Goal: Task Accomplishment & Management: Complete application form

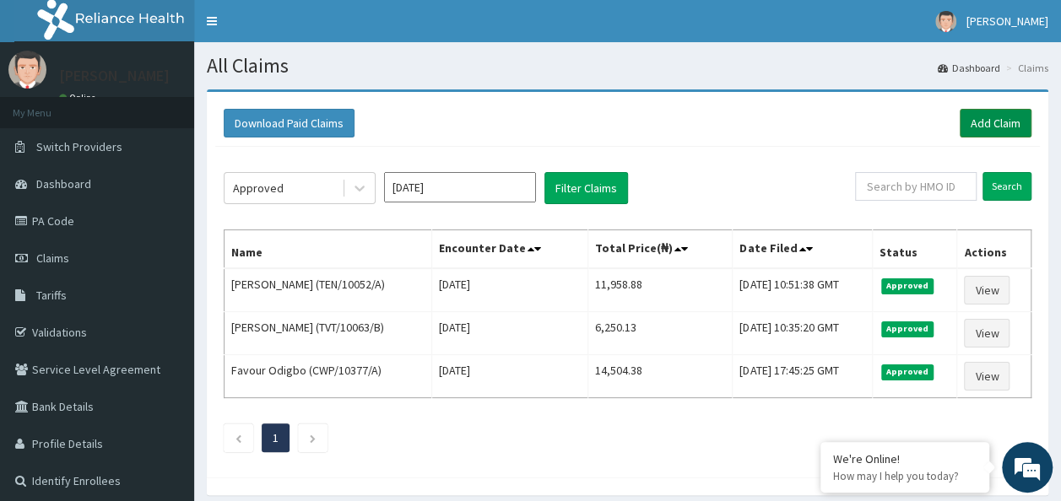
click at [999, 127] on link "Add Claim" at bounding box center [995, 123] width 72 height 29
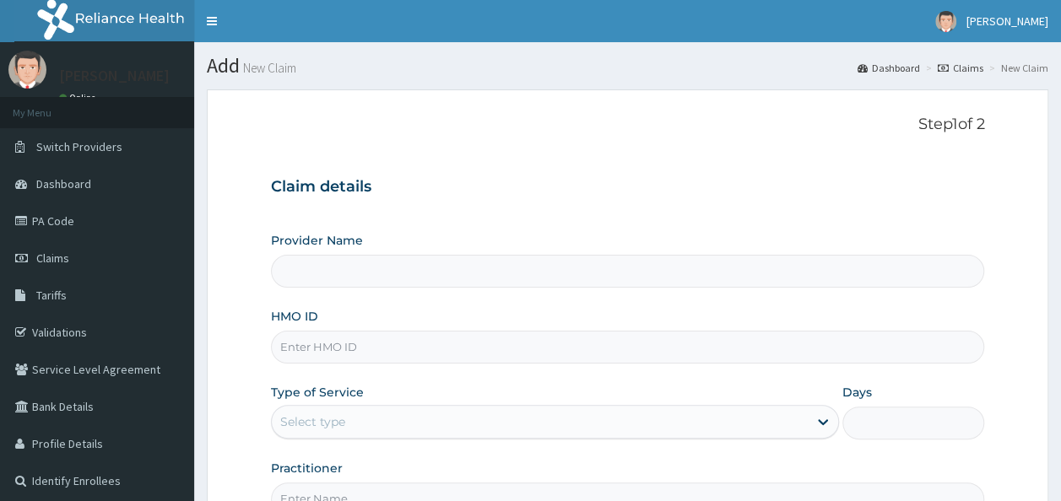
click at [348, 339] on input "HMO ID" at bounding box center [628, 347] width 714 height 33
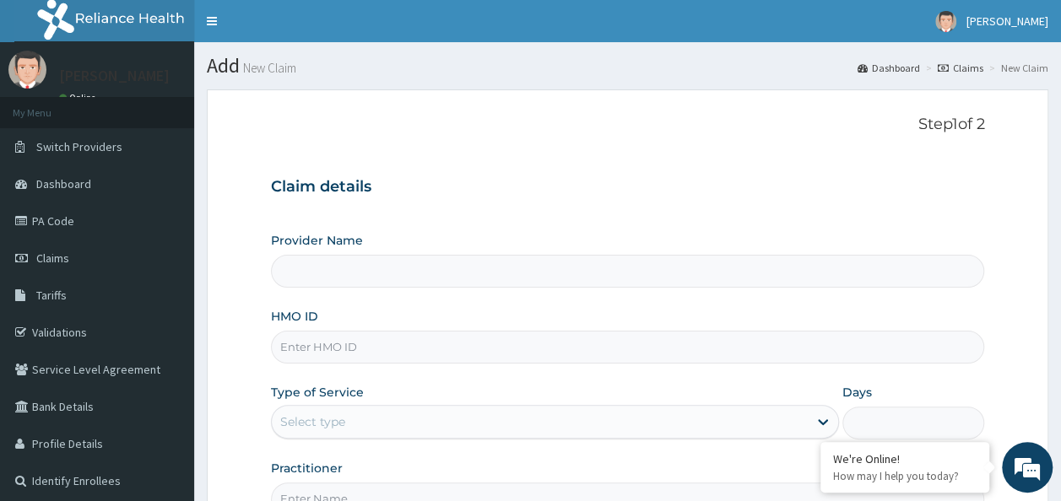
paste input "GNR/10003/A"
type input "GNR/10003/A"
type input "Reliance Family Clinics (RFC) - Ajah"
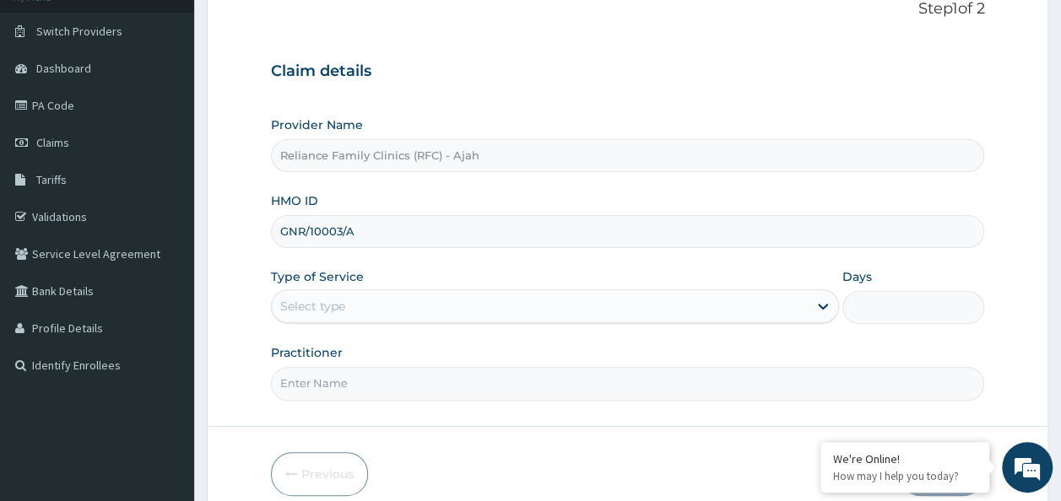
scroll to position [189, 0]
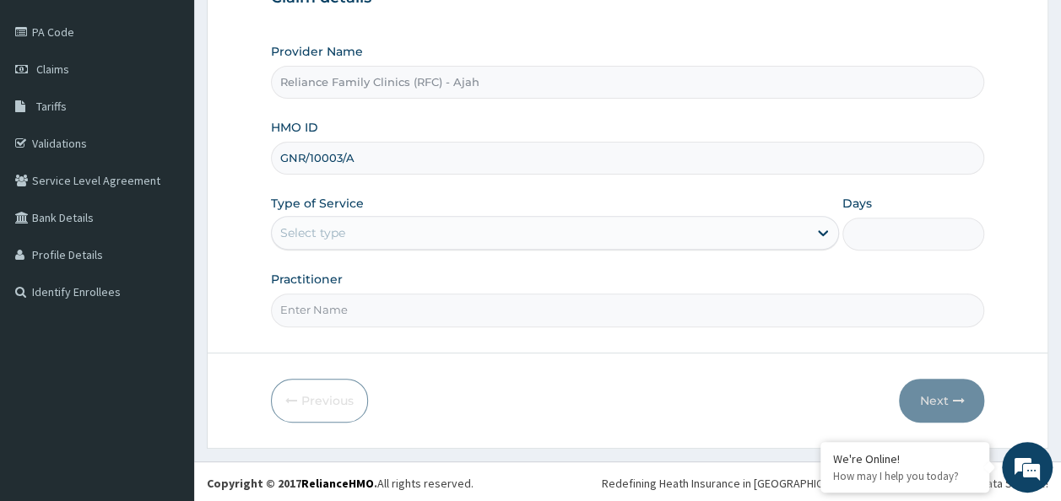
type input "GNR/10003/A"
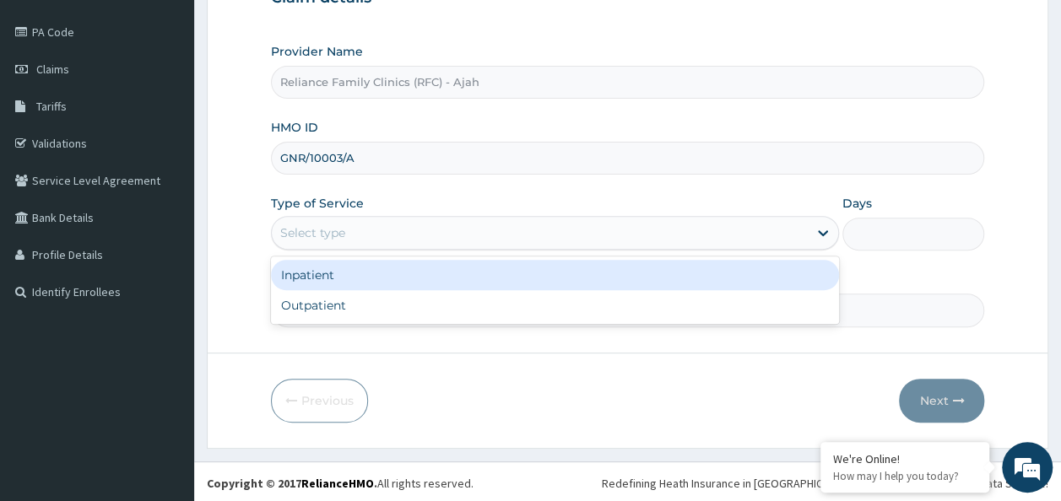
click at [554, 309] on div "Outpatient" at bounding box center [555, 305] width 568 height 30
type input "1"
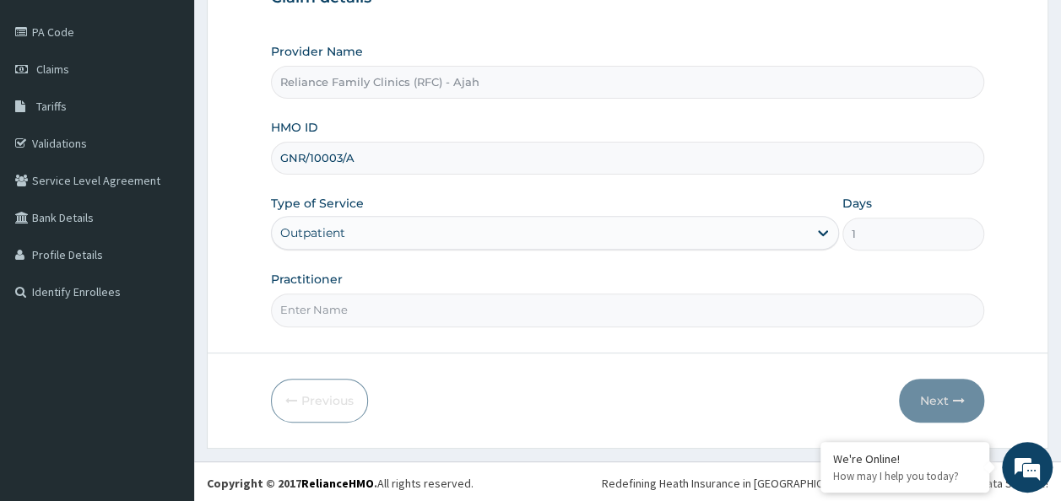
click at [587, 311] on input "Practitioner" at bounding box center [628, 310] width 714 height 33
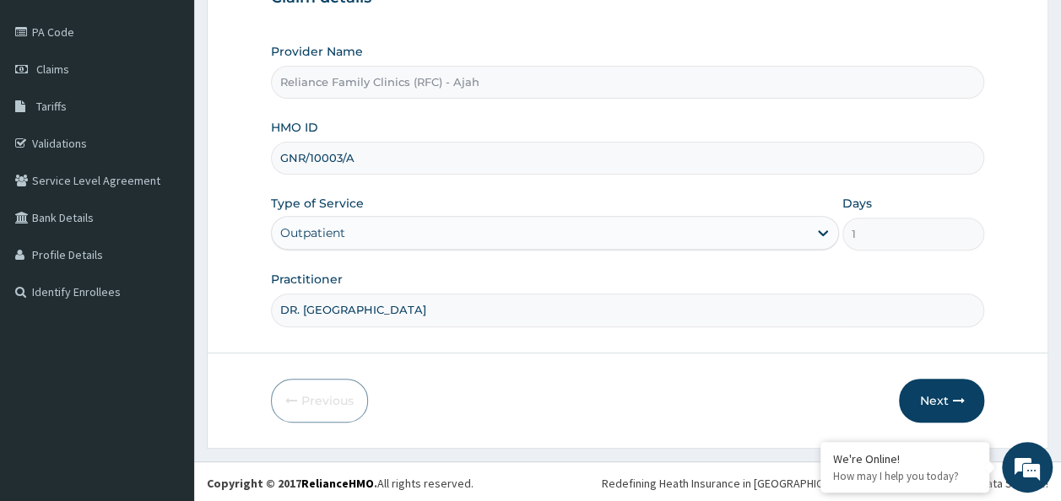
type input "DR. LOCUM"
click at [952, 402] on icon "button" at bounding box center [958, 401] width 12 height 12
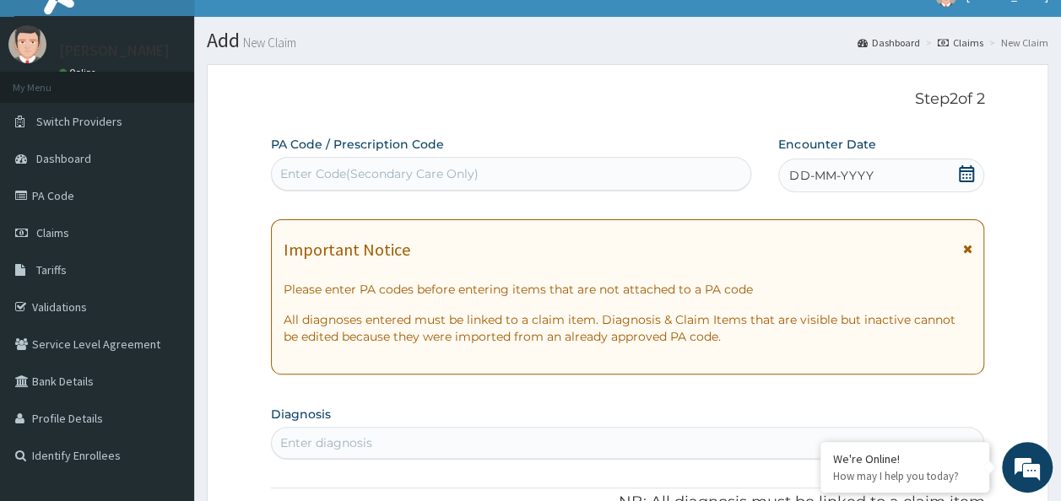
scroll to position [0, 0]
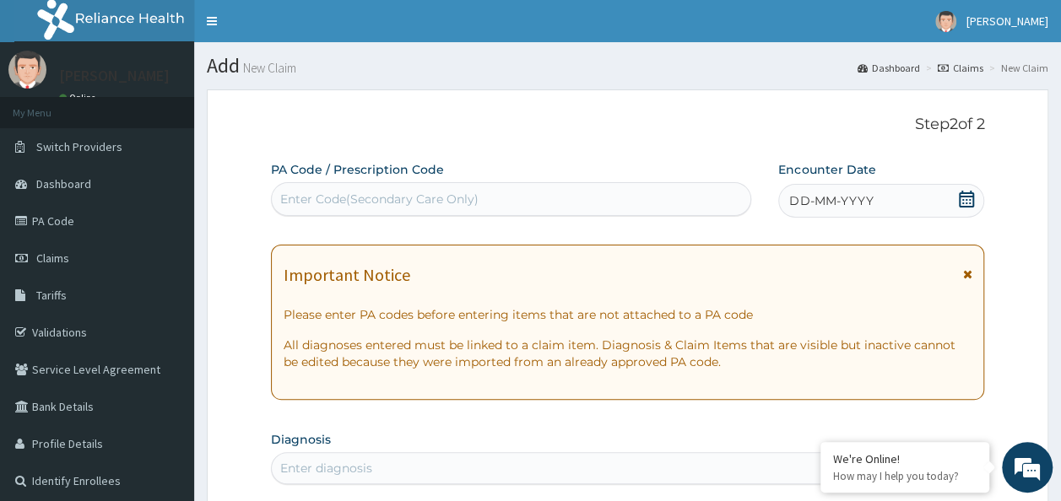
click at [923, 198] on div "DD-MM-YYYY" at bounding box center [881, 201] width 206 height 34
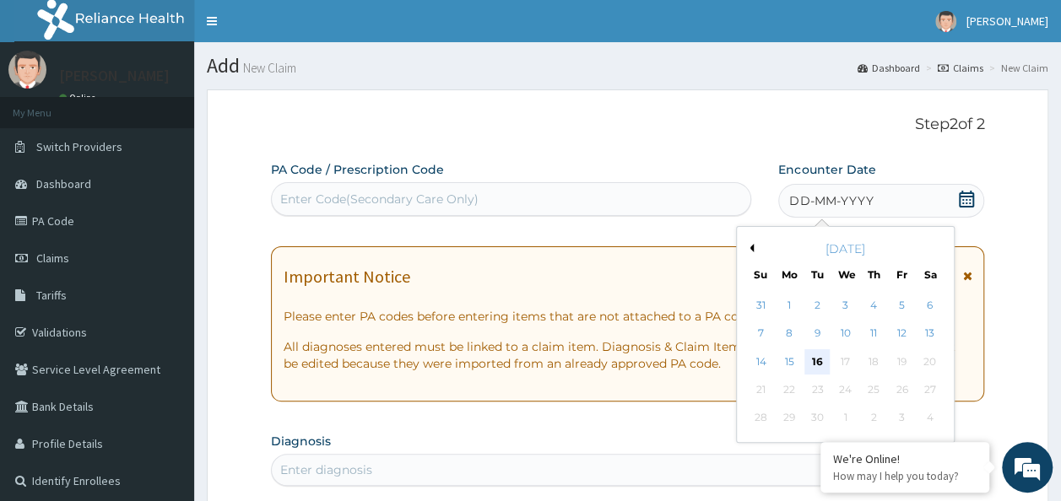
click at [818, 360] on div "16" at bounding box center [817, 361] width 25 height 25
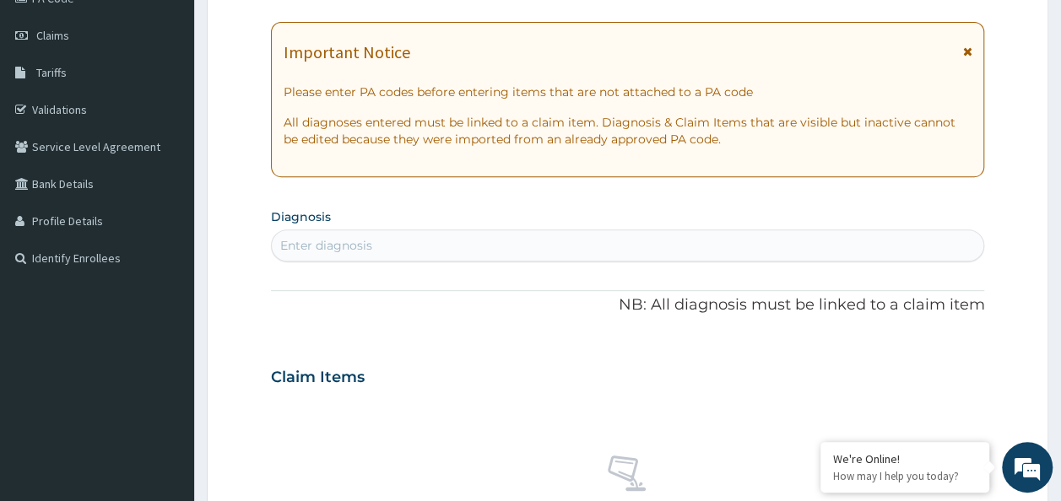
scroll to position [223, 0]
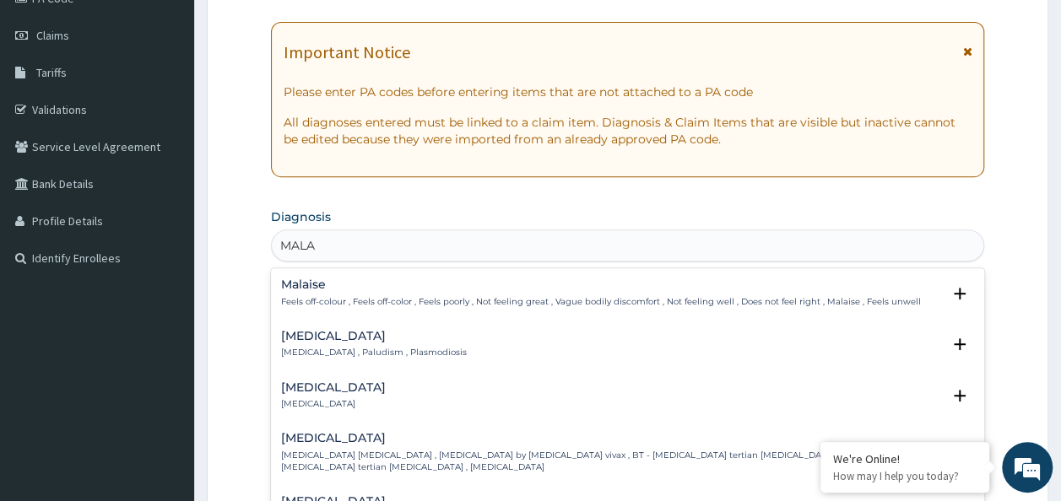
type input "MALAR"
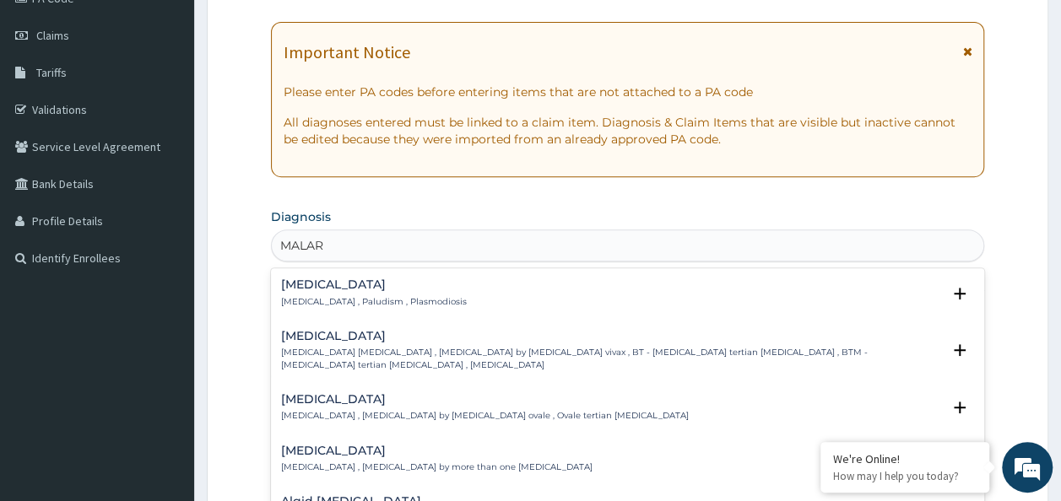
click at [370, 282] on h4 "[MEDICAL_DATA]" at bounding box center [374, 284] width 186 height 13
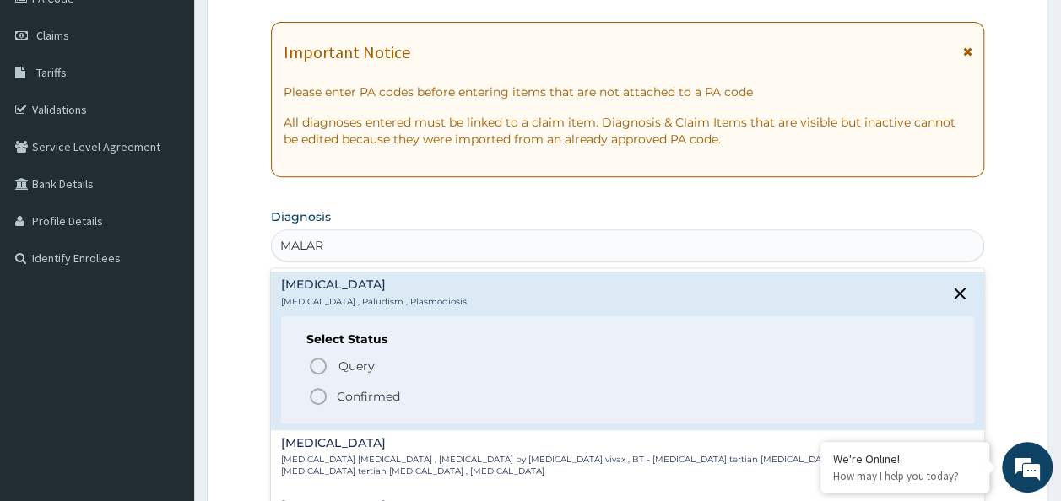
click at [312, 398] on icon "status option filled" at bounding box center [318, 396] width 20 height 20
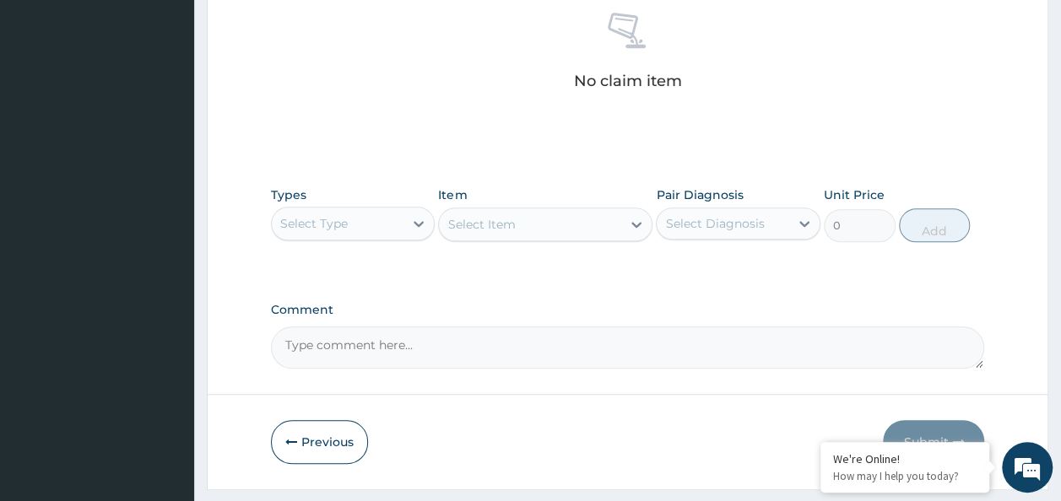
scroll to position [682, 0]
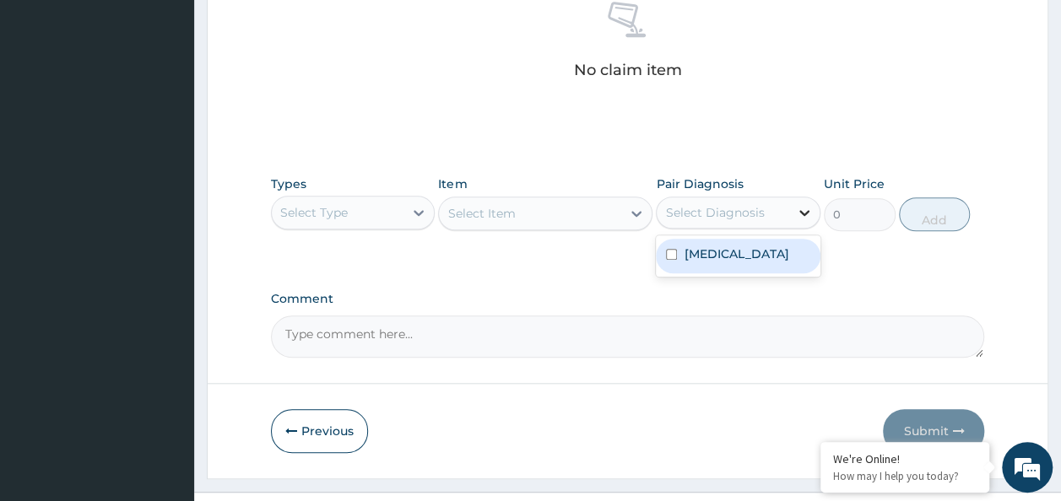
click at [807, 216] on icon at bounding box center [804, 212] width 17 height 17
click at [667, 261] on div "[MEDICAL_DATA]" at bounding box center [738, 256] width 165 height 35
checkbox input "true"
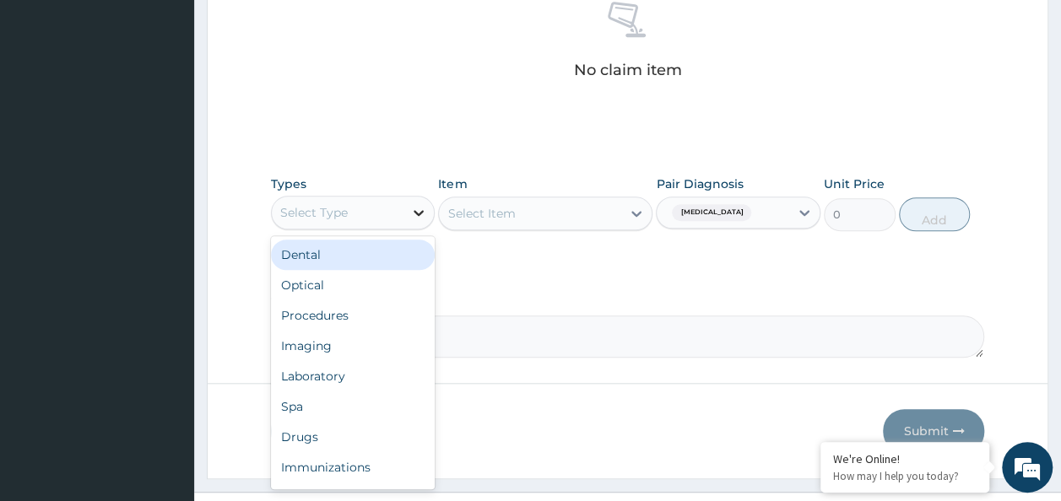
click at [415, 210] on icon at bounding box center [418, 212] width 17 height 17
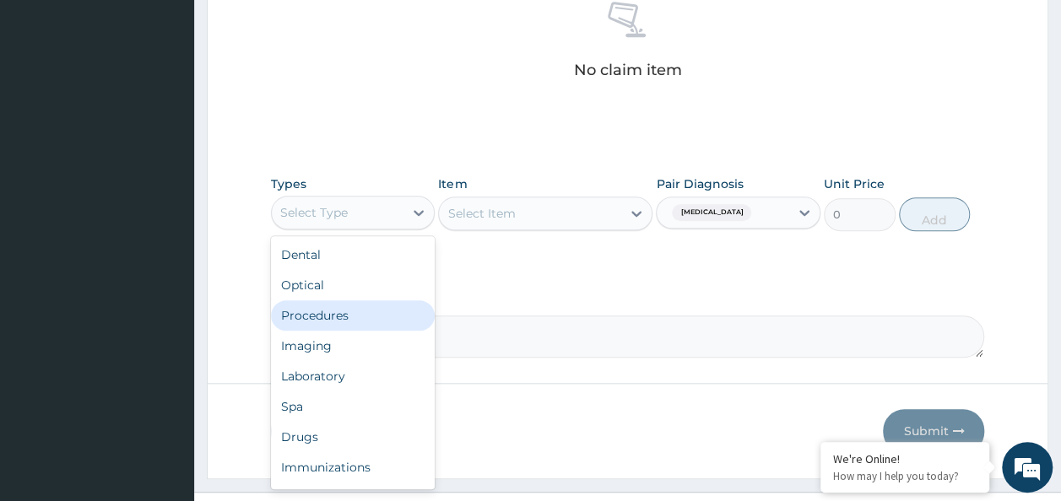
click at [311, 313] on div "Procedures" at bounding box center [353, 315] width 165 height 30
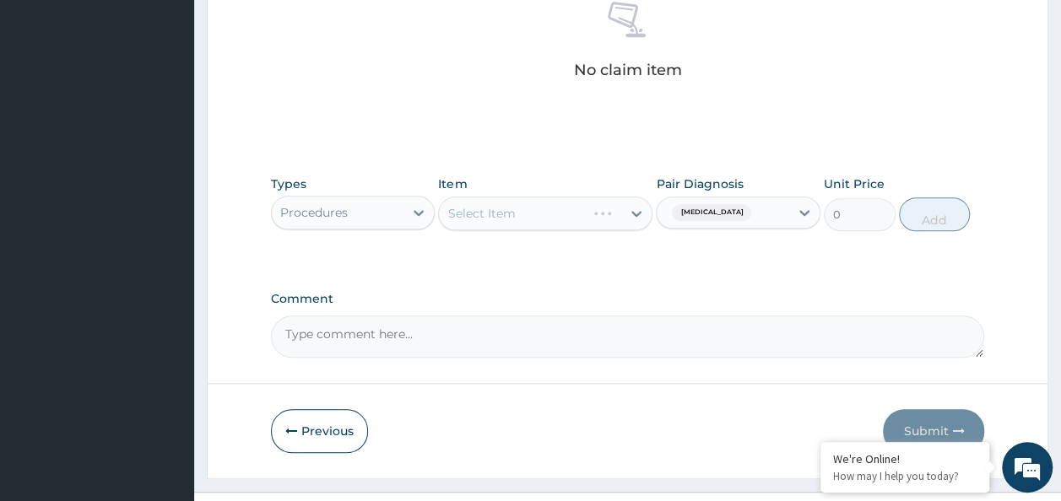
click at [528, 210] on div "Select Item" at bounding box center [545, 214] width 214 height 34
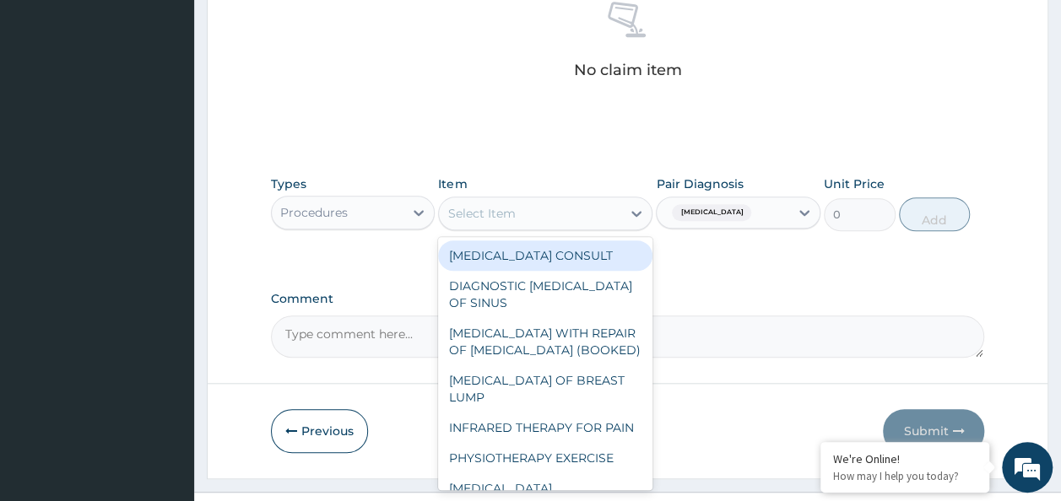
click at [557, 209] on div "Select Item" at bounding box center [530, 213] width 182 height 27
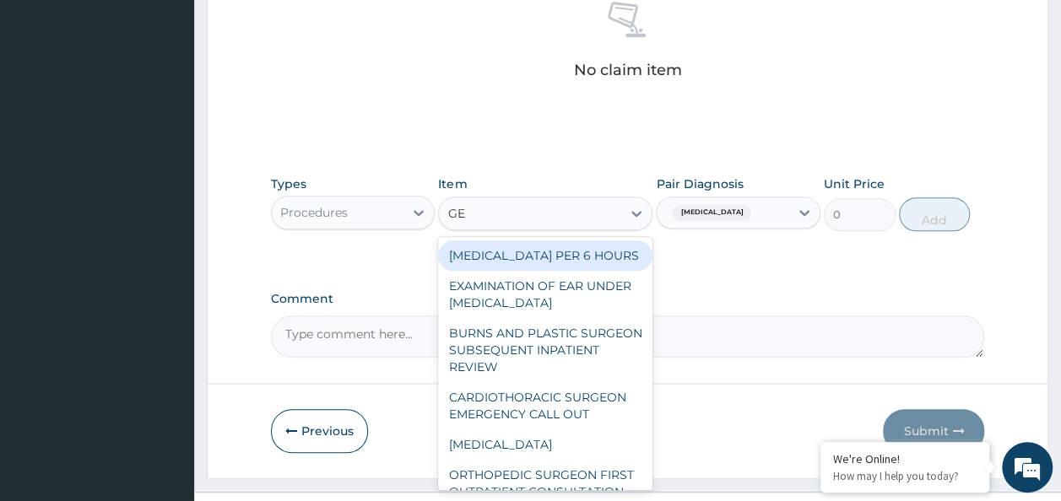
type input "GENE"
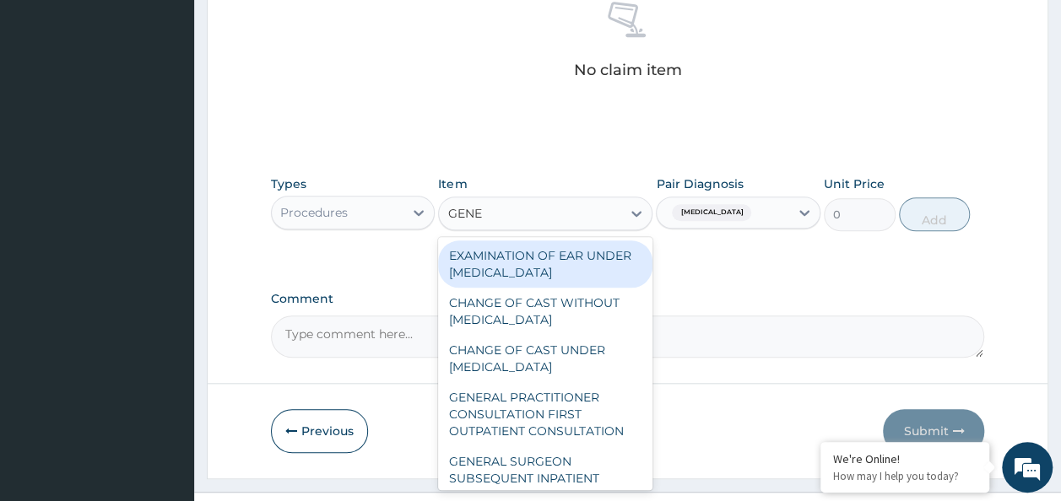
click at [570, 434] on div "GENERAL PRACTITIONER CONSULTATION FIRST OUTPATIENT CONSULTATION" at bounding box center [545, 414] width 214 height 64
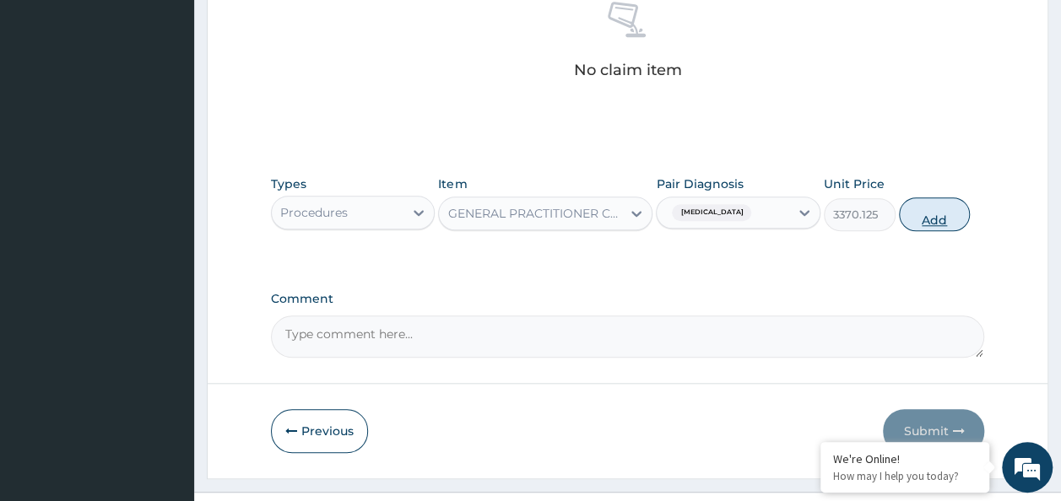
click at [943, 219] on button "Add" at bounding box center [935, 214] width 72 height 34
type input "0"
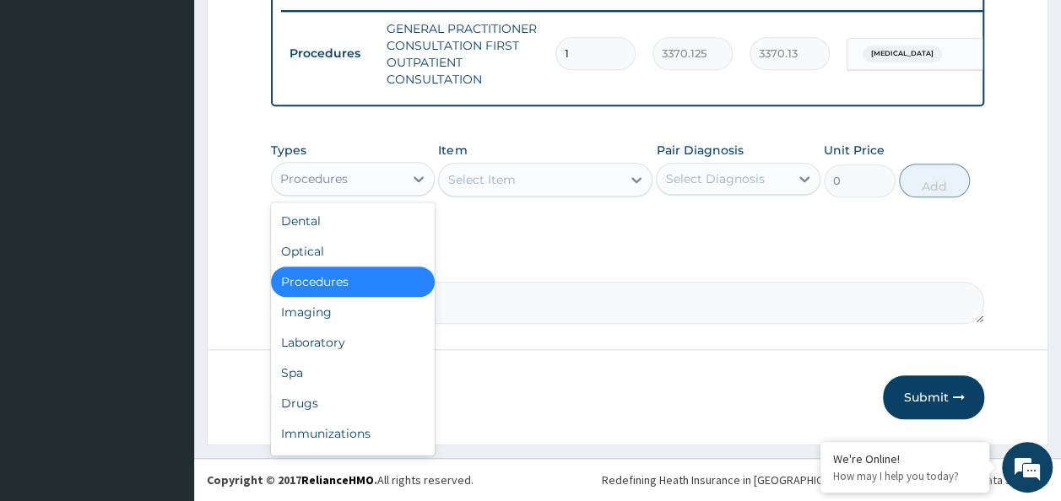
click at [329, 349] on div "Laboratory" at bounding box center [353, 342] width 165 height 30
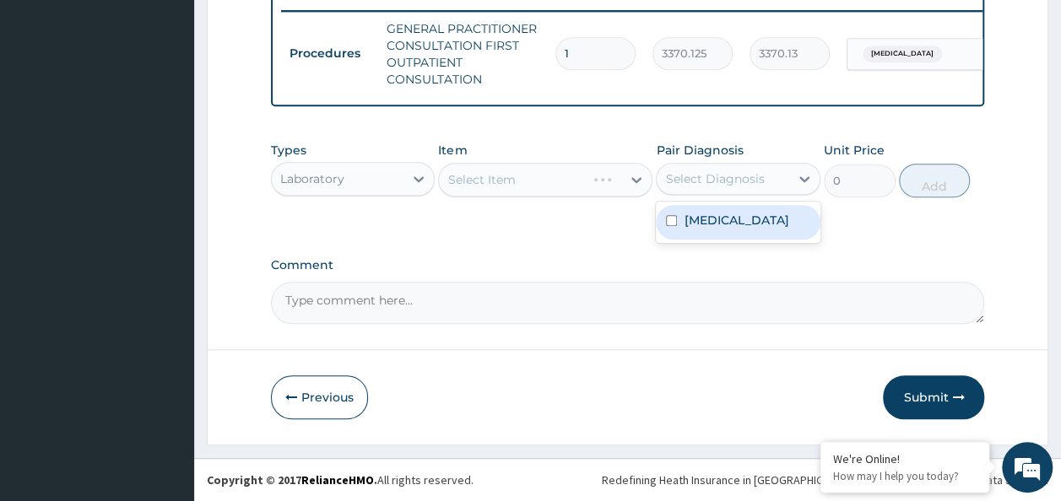
click at [671, 222] on input "checkbox" at bounding box center [671, 220] width 11 height 11
checkbox input "true"
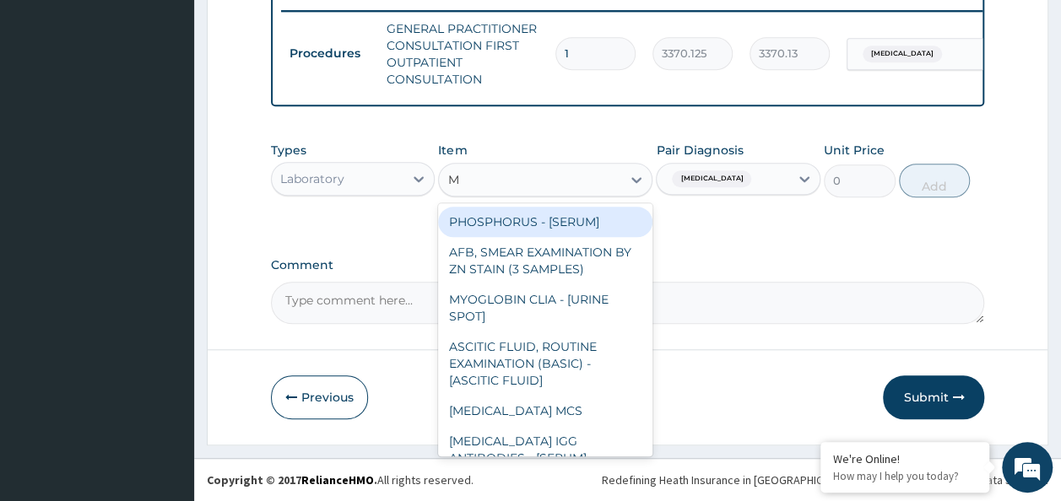
type input "MA"
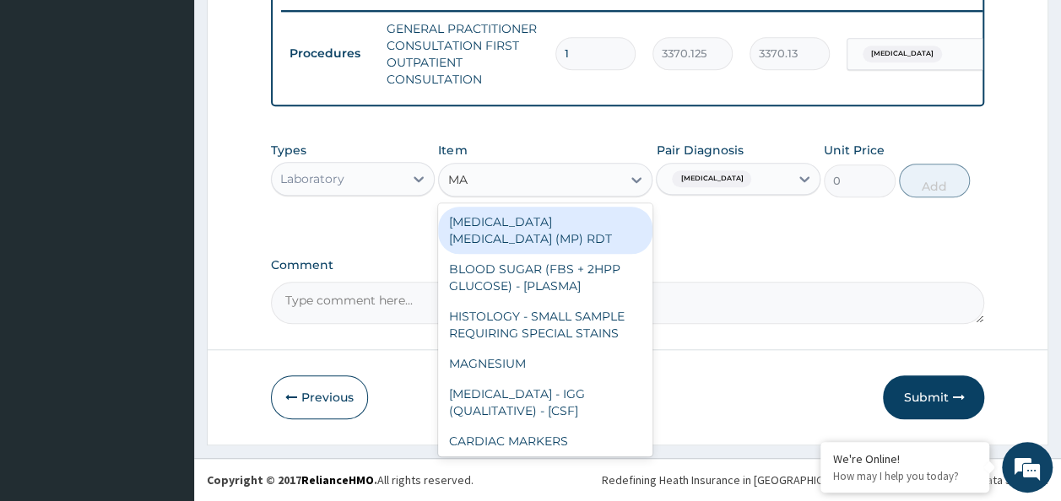
click at [615, 223] on div "[MEDICAL_DATA] [MEDICAL_DATA] (MP) RDT" at bounding box center [545, 230] width 214 height 47
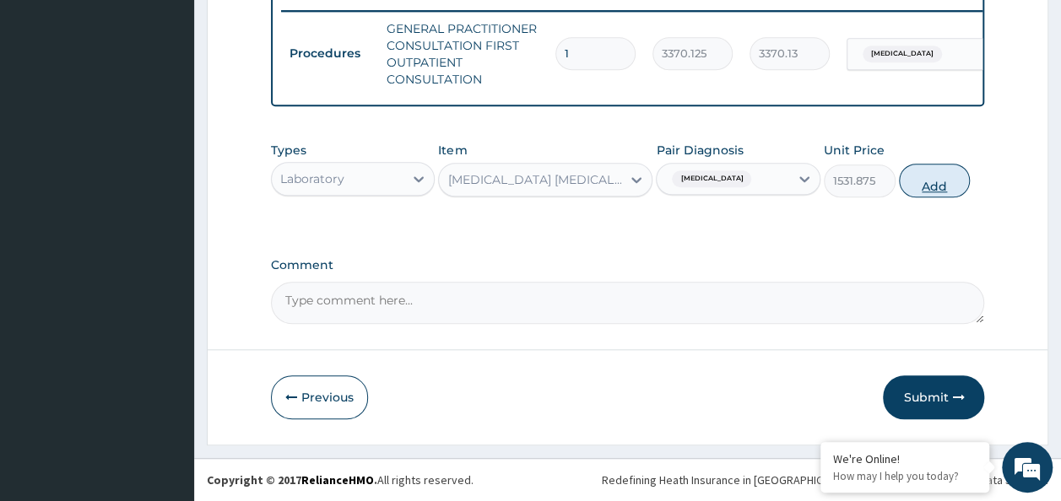
click at [937, 192] on button "Add" at bounding box center [935, 181] width 72 height 34
type input "0"
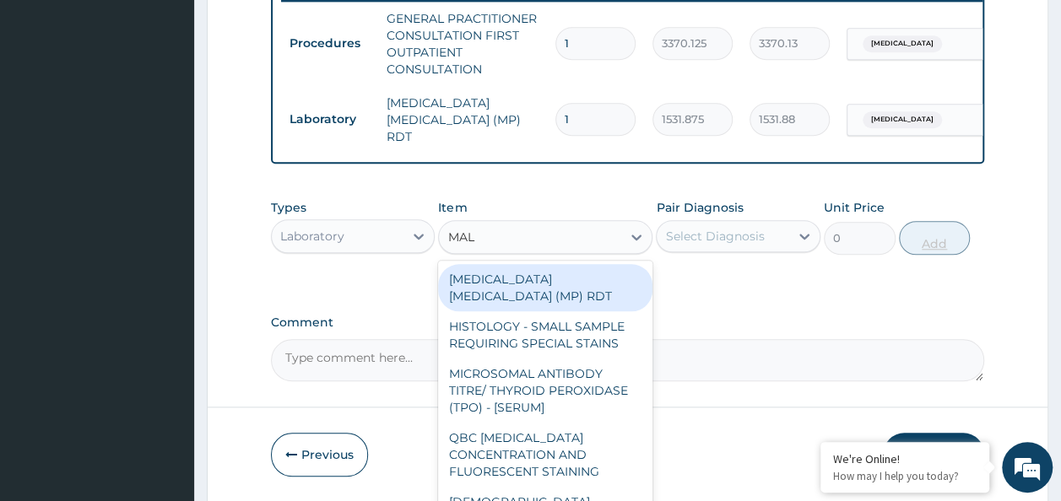
type input "MALA"
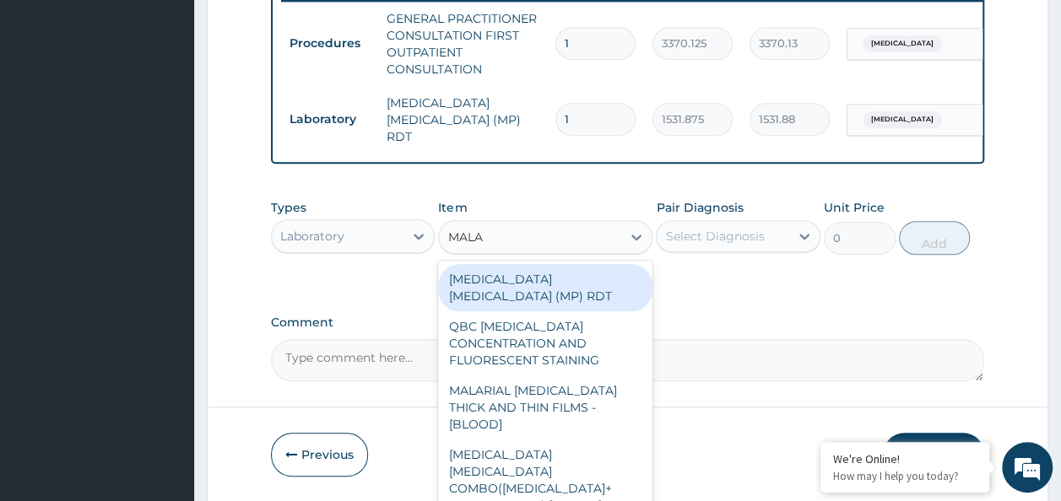
click at [586, 380] on div "MALARIAL [MEDICAL_DATA] THICK AND THIN FILMS - [BLOOD]" at bounding box center [545, 407] width 214 height 64
type input "1531.875"
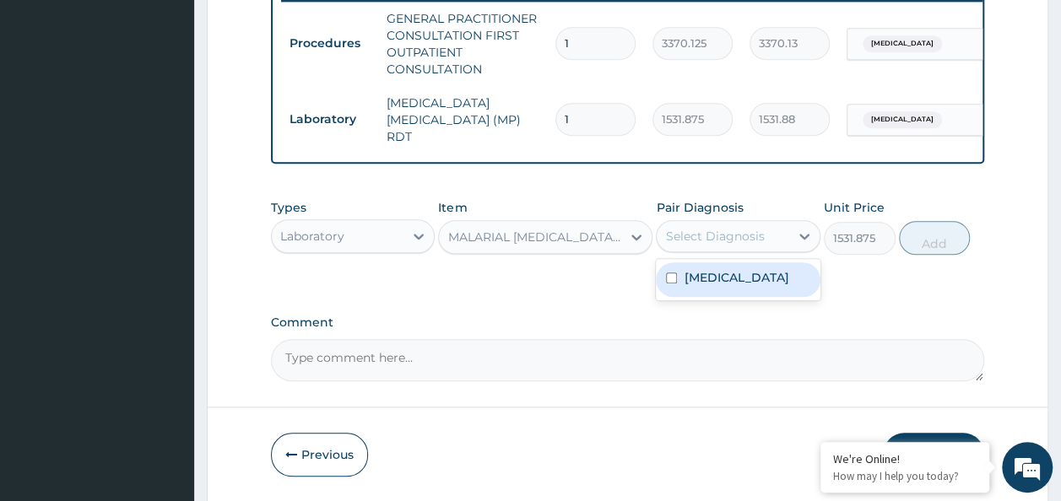
click at [672, 280] on input "checkbox" at bounding box center [671, 278] width 11 height 11
checkbox input "true"
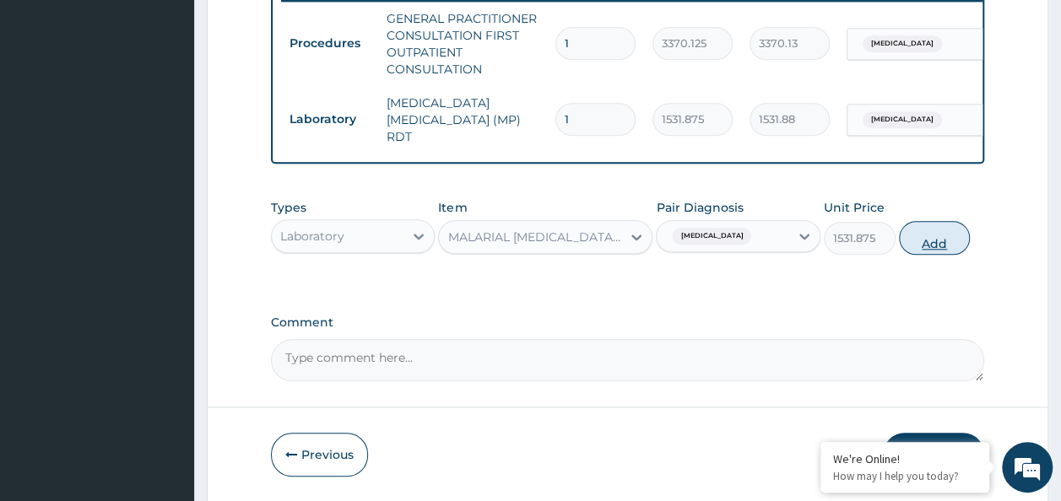
click at [945, 248] on button "Add" at bounding box center [935, 238] width 72 height 34
type input "0"
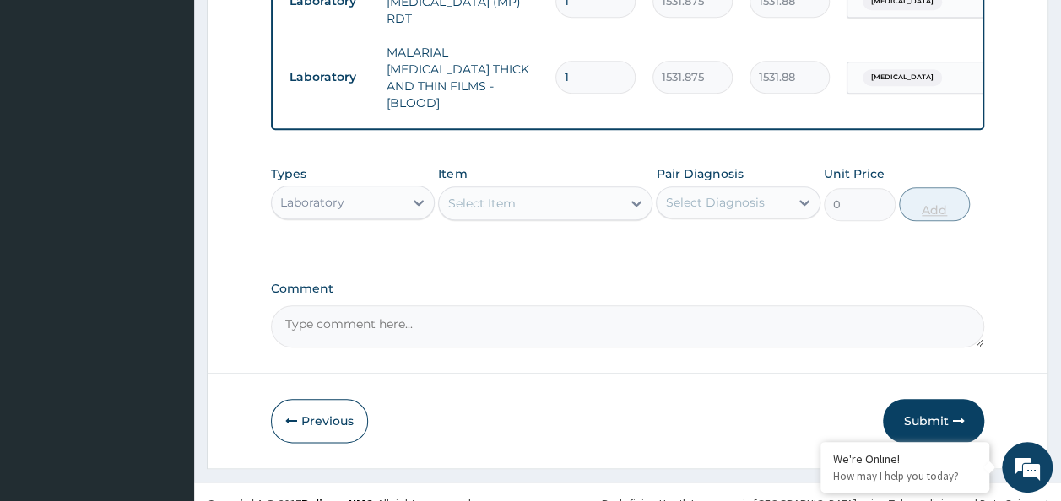
scroll to position [797, 0]
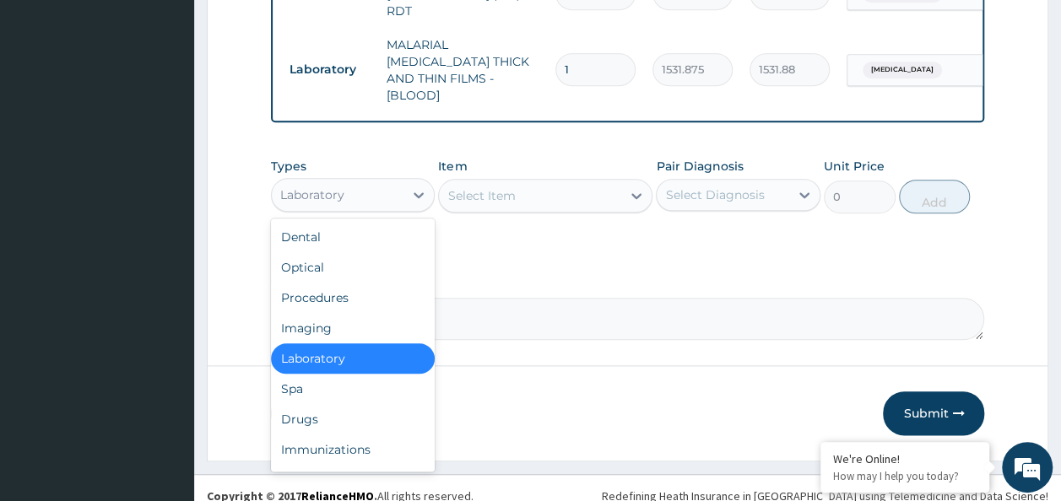
click at [368, 349] on div "Laboratory" at bounding box center [353, 358] width 165 height 30
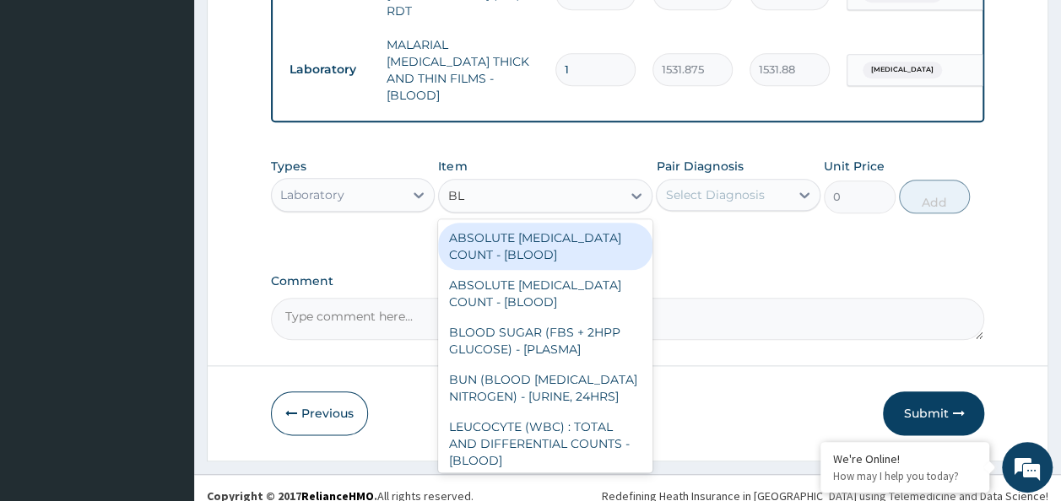
type input "B"
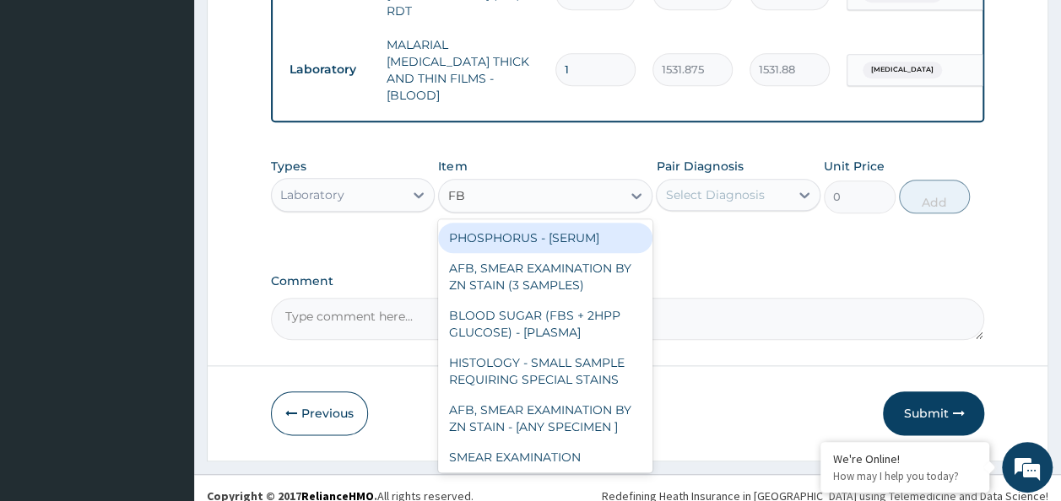
type input "FBC"
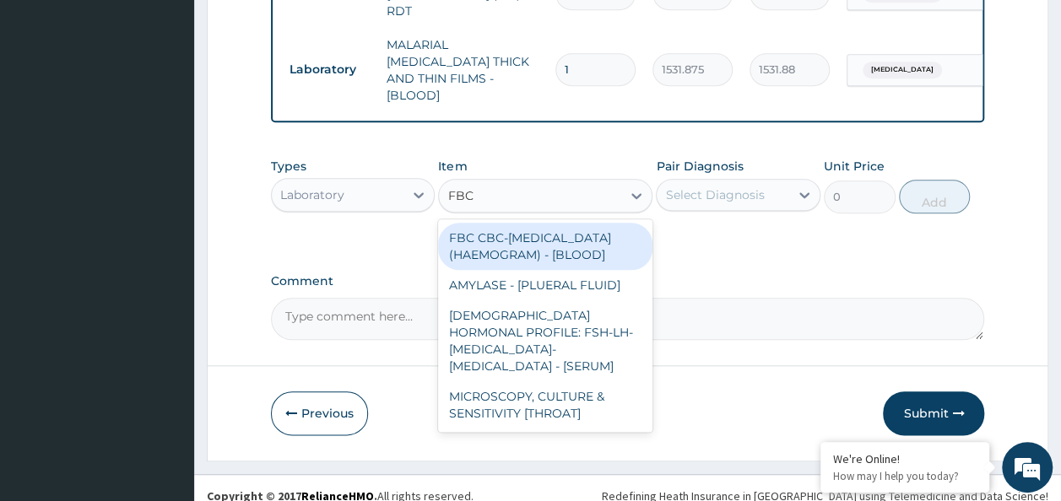
click at [590, 250] on div "FBC CBC-[MEDICAL_DATA] (HAEMOGRAM) - [BLOOD]" at bounding box center [545, 246] width 214 height 47
type input "4085"
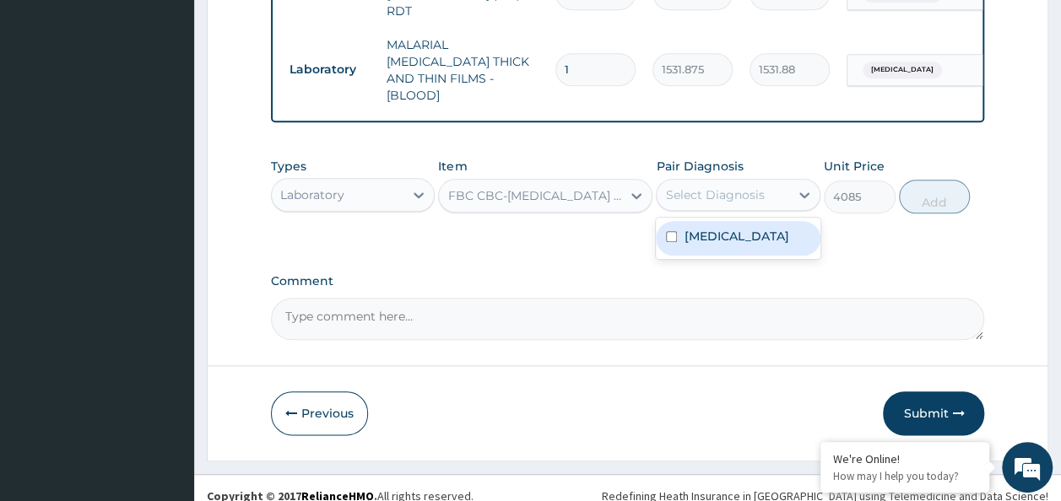
click at [671, 231] on input "checkbox" at bounding box center [671, 236] width 11 height 11
checkbox input "true"
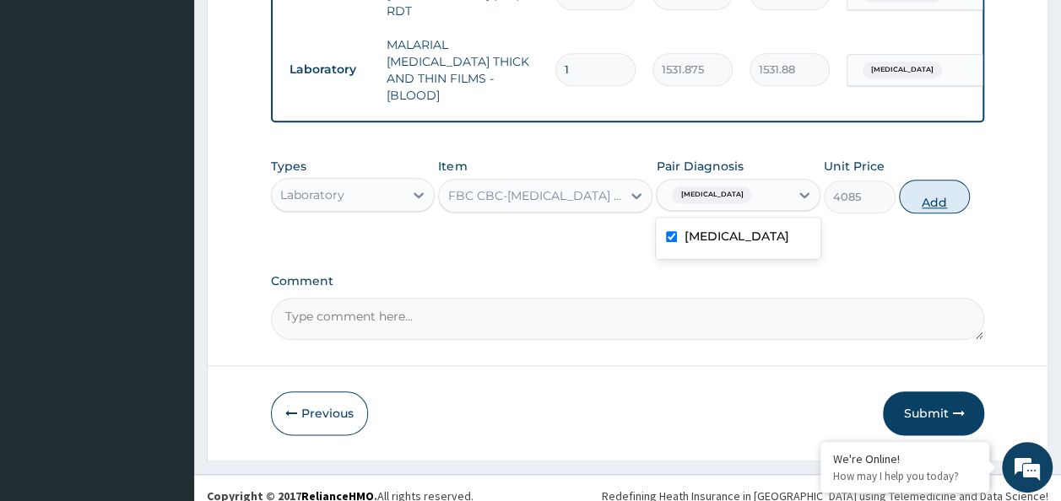
click at [932, 187] on button "Add" at bounding box center [935, 197] width 72 height 34
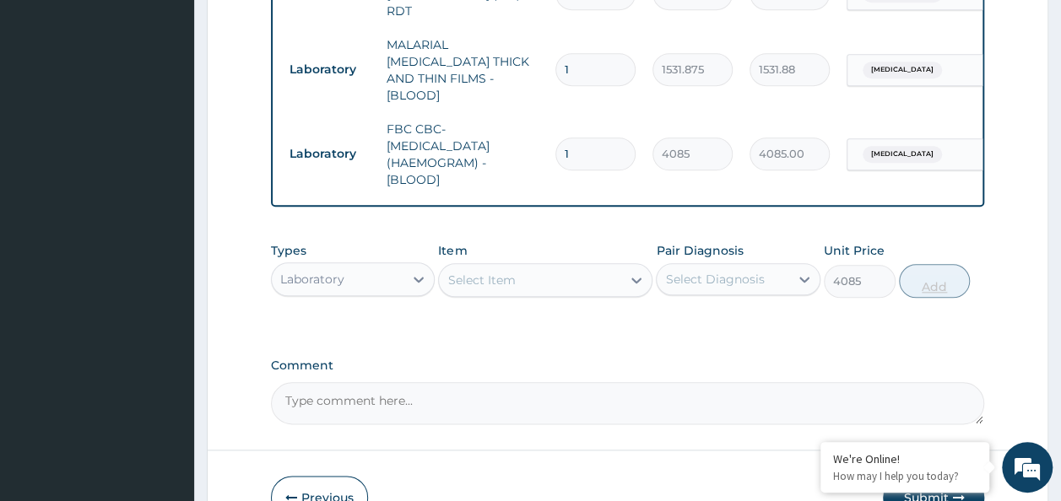
type input "0"
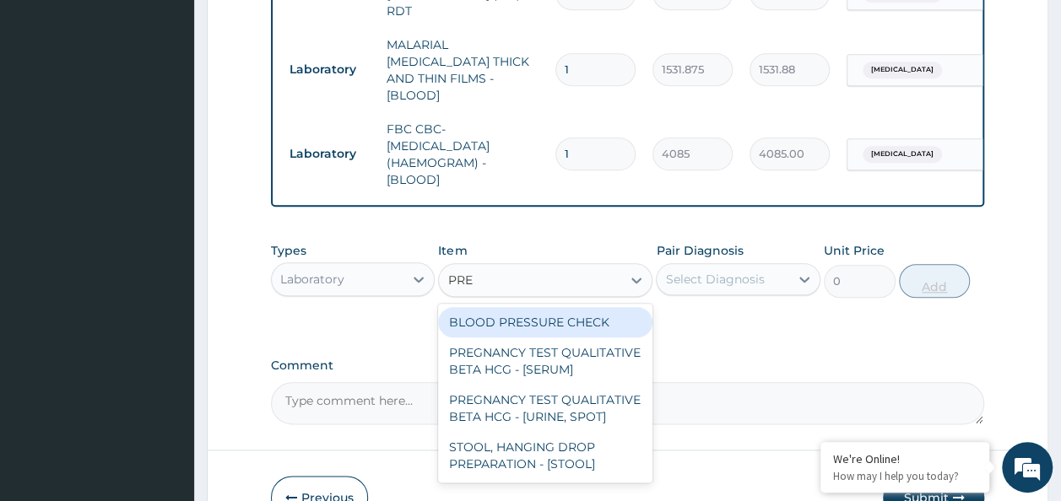
type input "PREG"
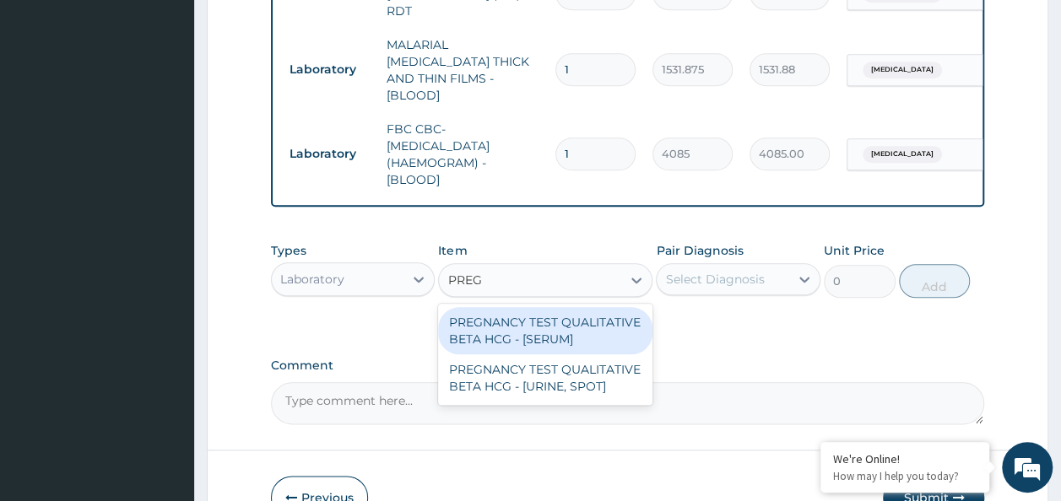
click at [609, 317] on div "PREGNANCY TEST QUALITATIVE BETA HCG - [SERUM]" at bounding box center [545, 330] width 214 height 47
type input "1225.5"
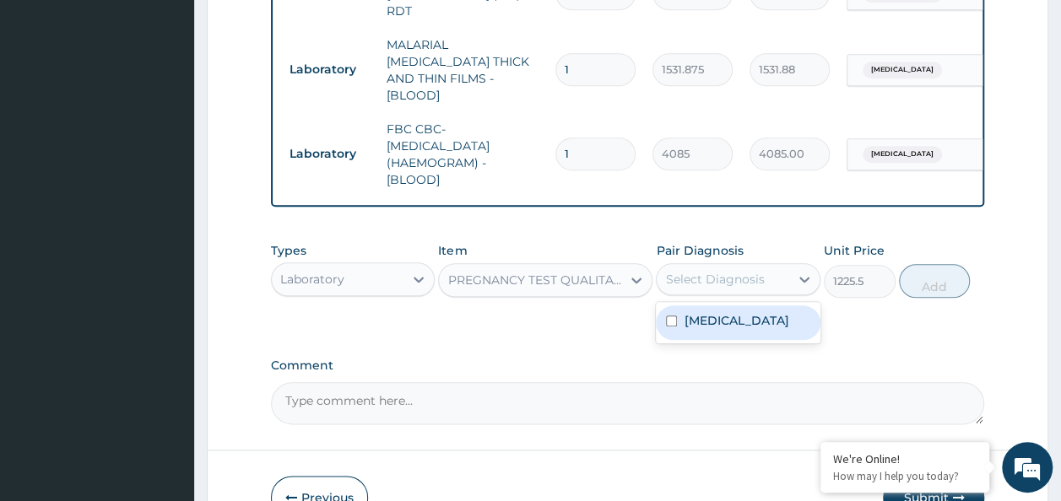
click at [669, 316] on input "checkbox" at bounding box center [671, 321] width 11 height 11
checkbox input "true"
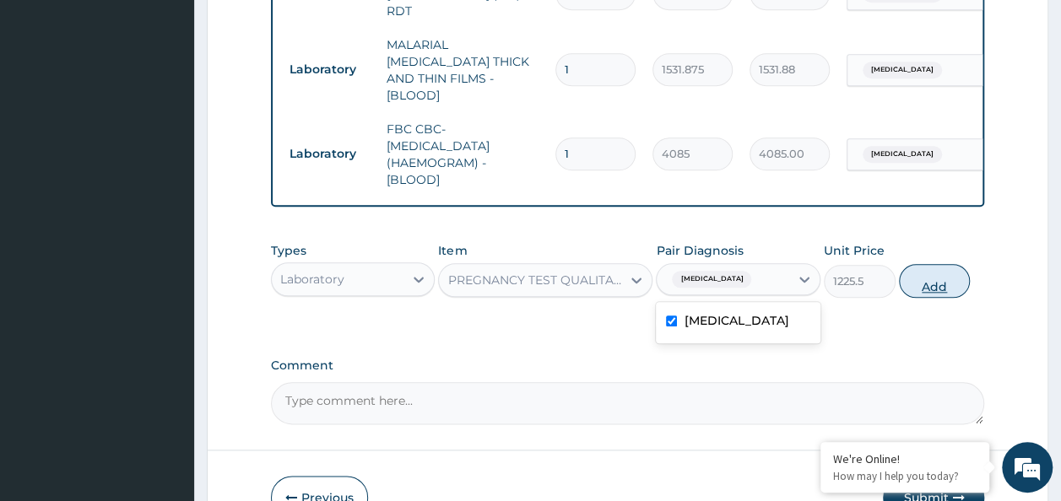
click at [957, 276] on button "Add" at bounding box center [935, 281] width 72 height 34
type input "0"
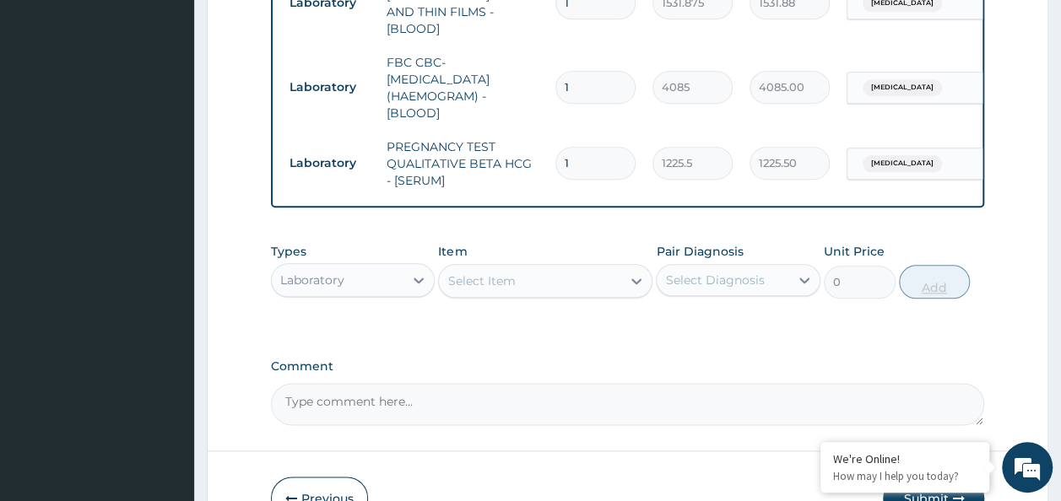
scroll to position [867, 0]
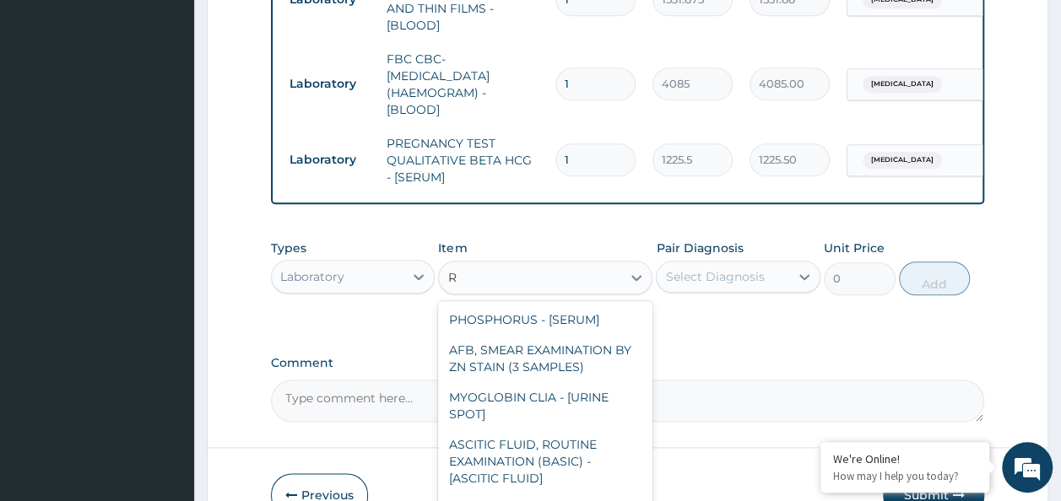
type input "R"
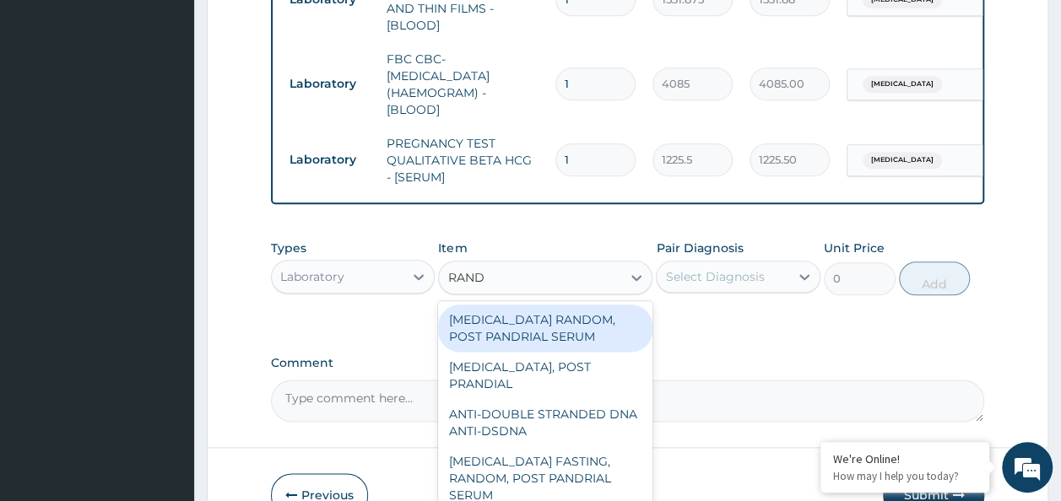
type input "[PERSON_NAME]"
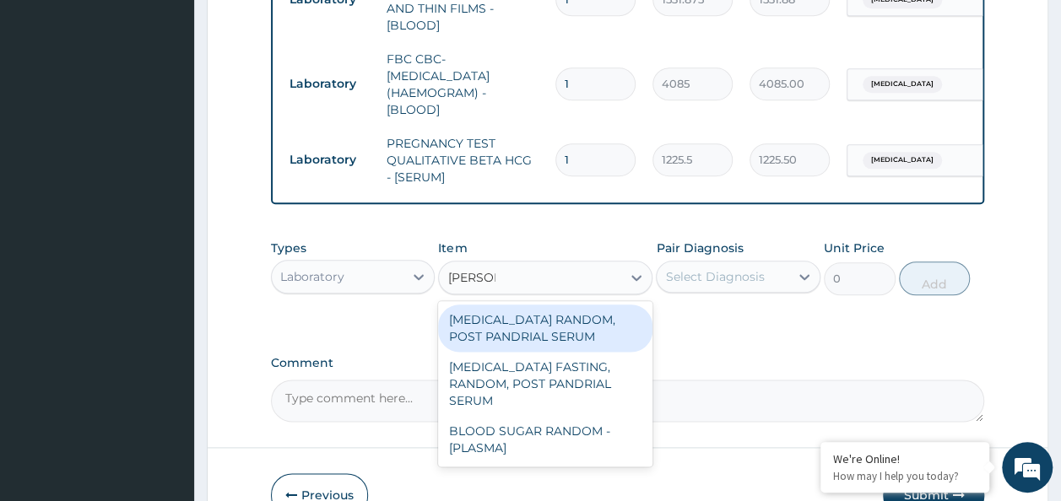
click at [557, 417] on div "BLOOD SUGAR RANDOM - [PLASMA]" at bounding box center [545, 439] width 214 height 47
type input "1800"
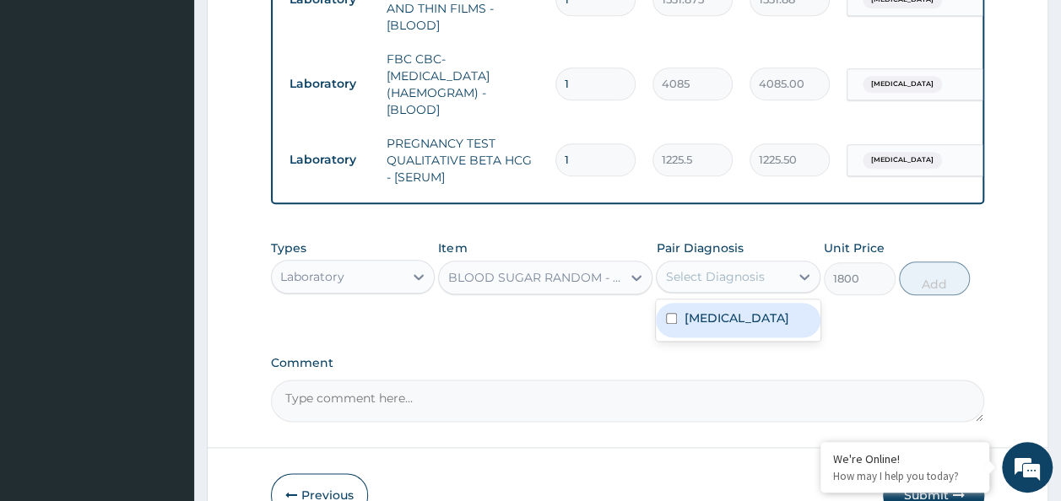
click at [673, 313] on input "checkbox" at bounding box center [671, 318] width 11 height 11
checkbox input "true"
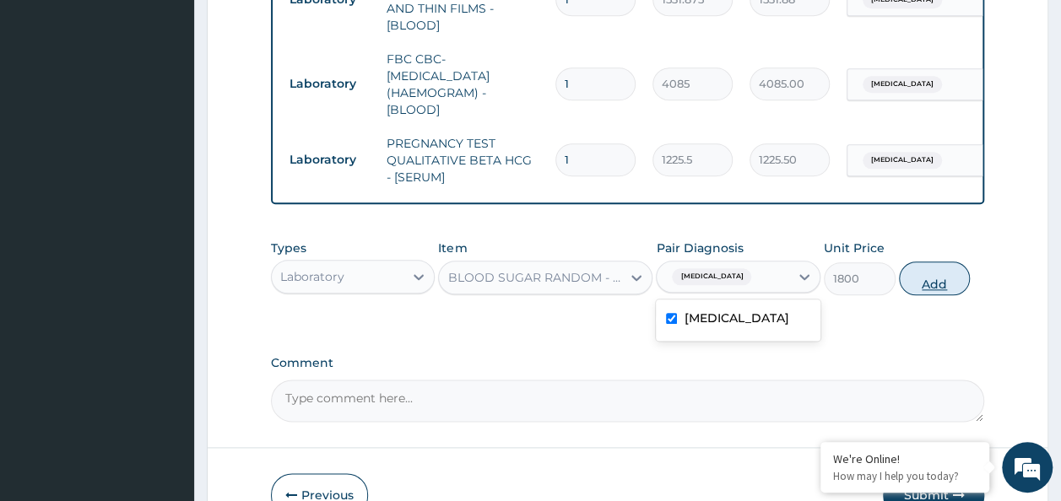
click at [942, 272] on button "Add" at bounding box center [935, 279] width 72 height 34
type input "0"
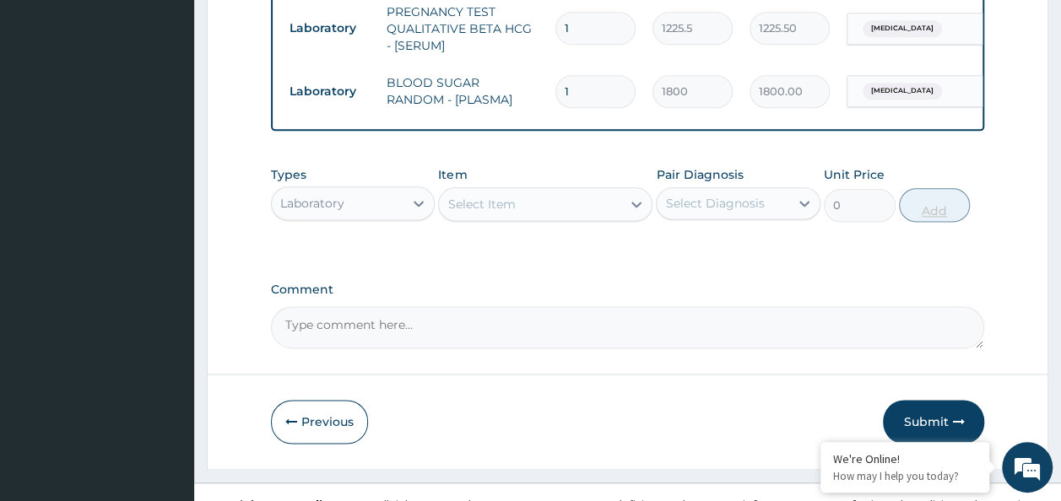
scroll to position [1007, 0]
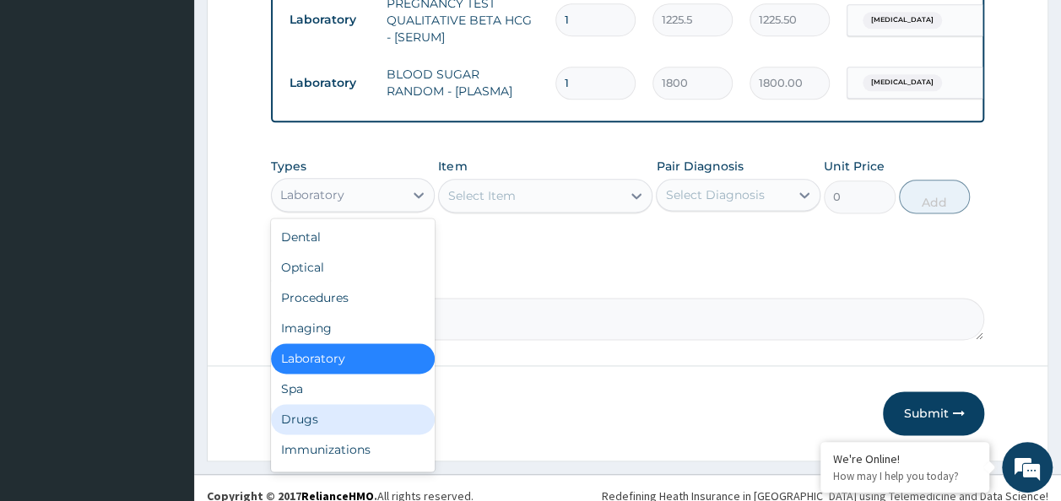
drag, startPoint x: 413, startPoint y: 177, endPoint x: 334, endPoint y: 410, distance: 246.0
click at [334, 212] on div "option Laboratory, selected. option Drugs focused, 7 of 10. 10 results availabl…" at bounding box center [353, 195] width 165 height 34
click at [334, 410] on div "Drugs" at bounding box center [353, 419] width 165 height 30
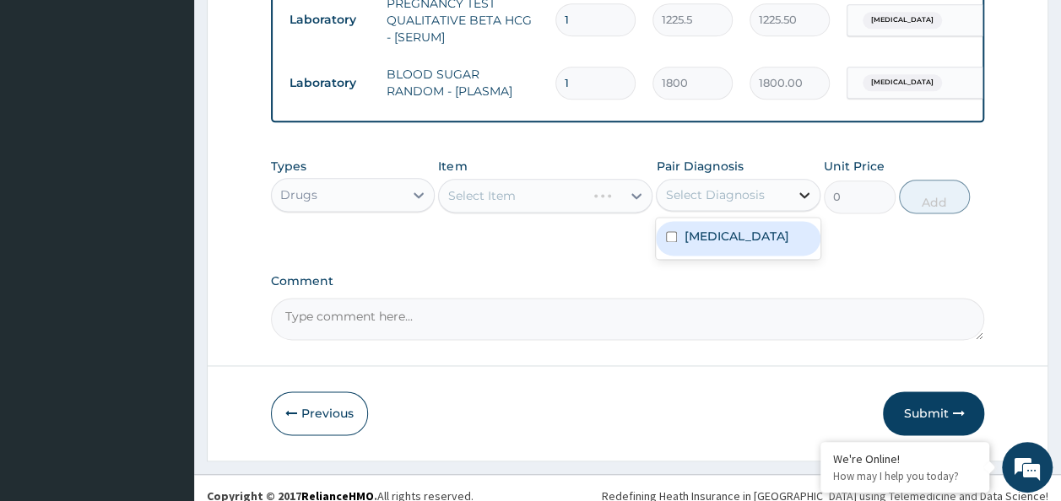
click at [803, 186] on icon at bounding box center [804, 194] width 17 height 17
click at [670, 221] on div "[MEDICAL_DATA]" at bounding box center [738, 238] width 165 height 35
checkbox input "true"
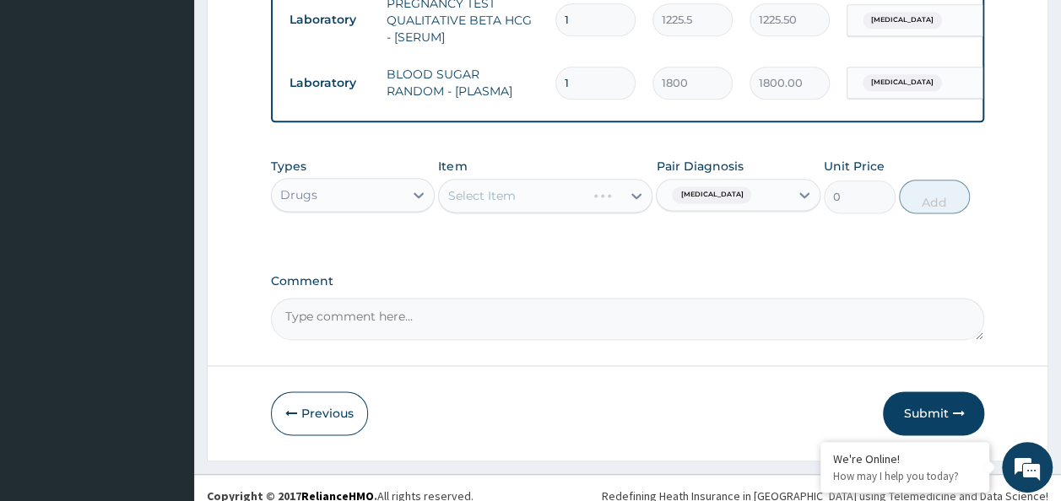
click at [554, 179] on div "Select Item" at bounding box center [545, 196] width 214 height 34
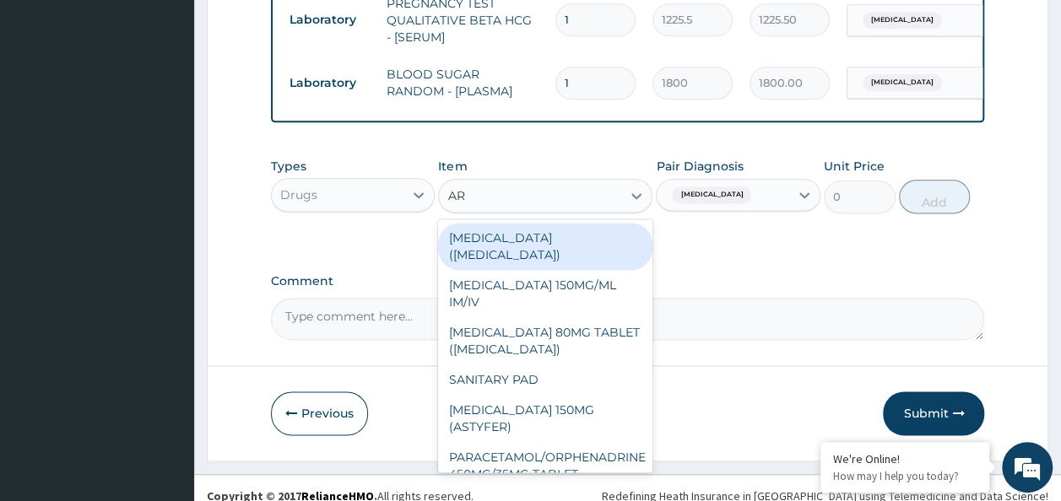
type input "ART"
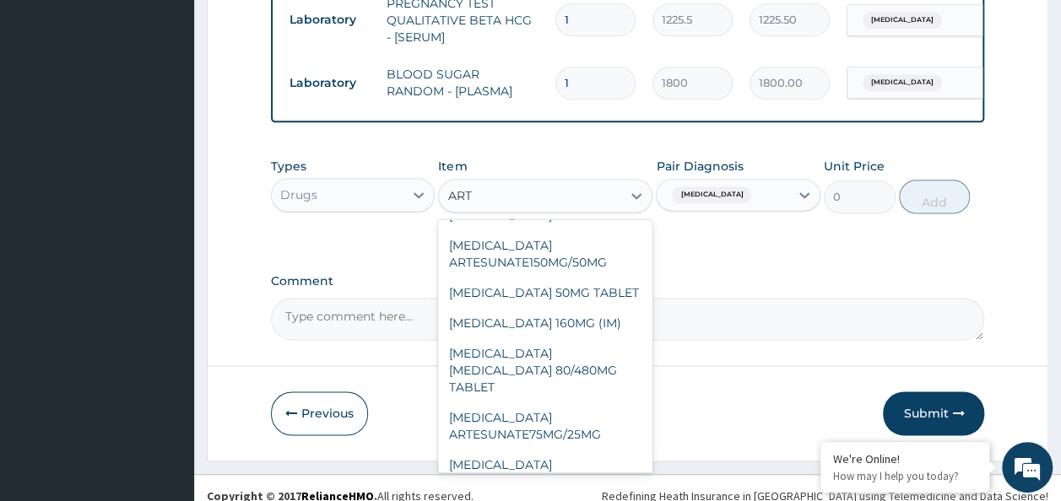
scroll to position [174, 0]
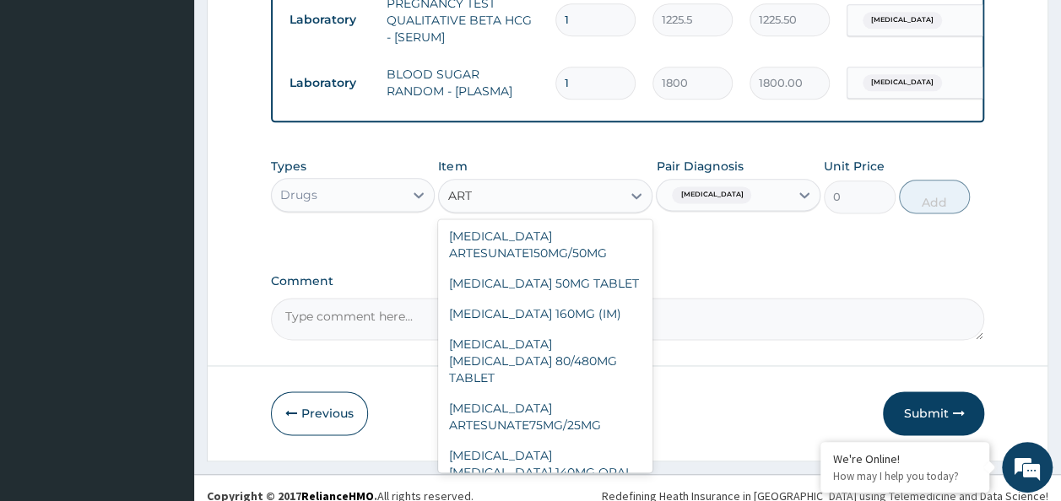
click at [578, 332] on div "[MEDICAL_DATA] [MEDICAL_DATA] 80/480MG TABLET" at bounding box center [545, 361] width 214 height 64
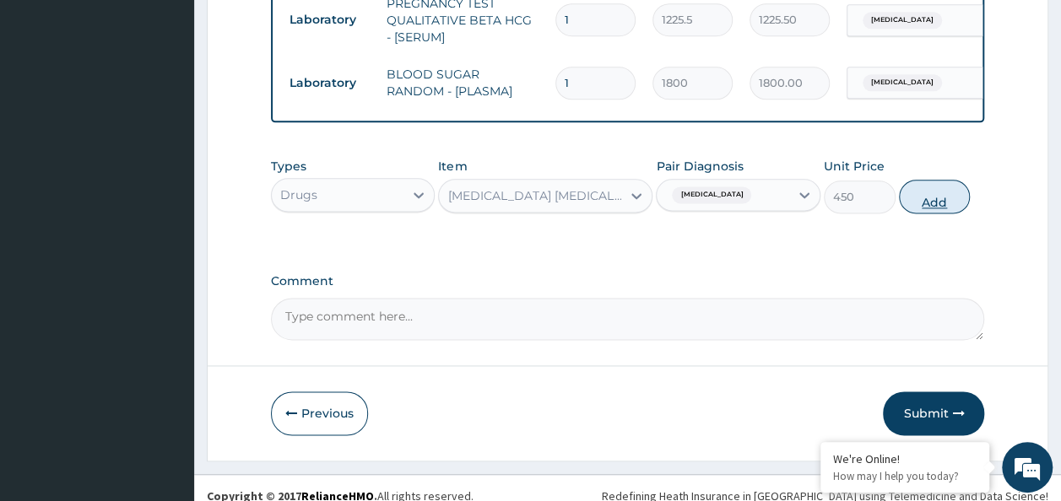
click at [936, 180] on button "Add" at bounding box center [935, 197] width 72 height 34
type input "0"
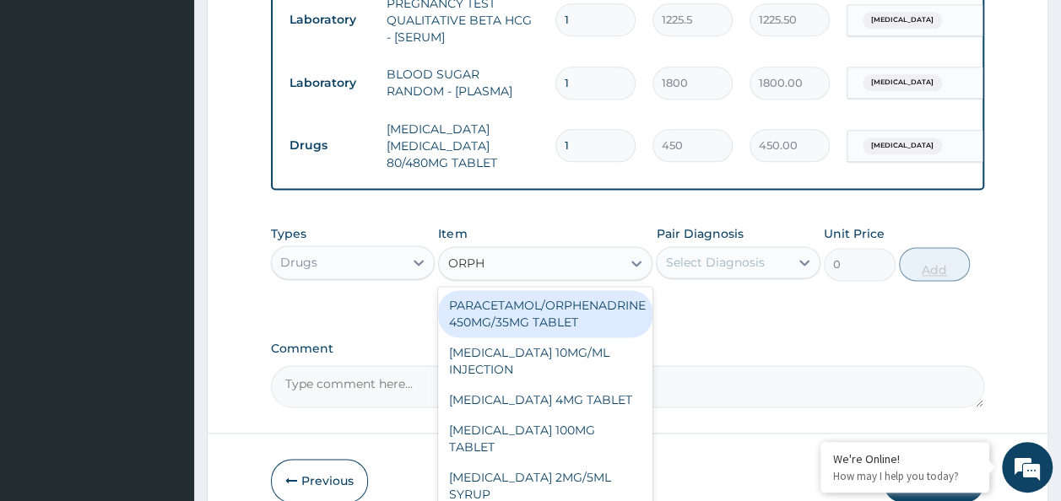
type input "ORPHE"
click at [597, 300] on div "PARACETAMOL/ORPHENADRINE 450MG/35MG TABLET" at bounding box center [545, 313] width 214 height 47
type input "90"
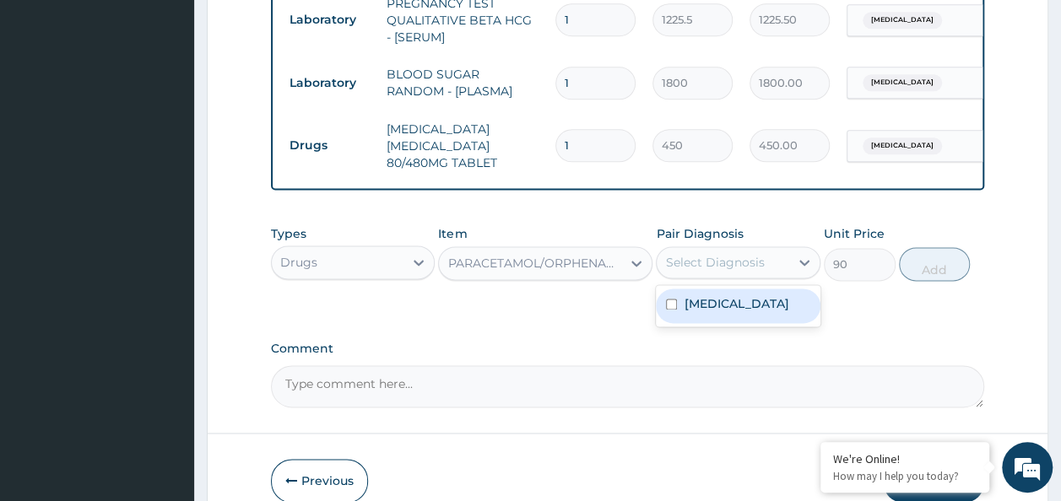
click at [673, 299] on input "checkbox" at bounding box center [671, 304] width 11 height 11
checkbox input "true"
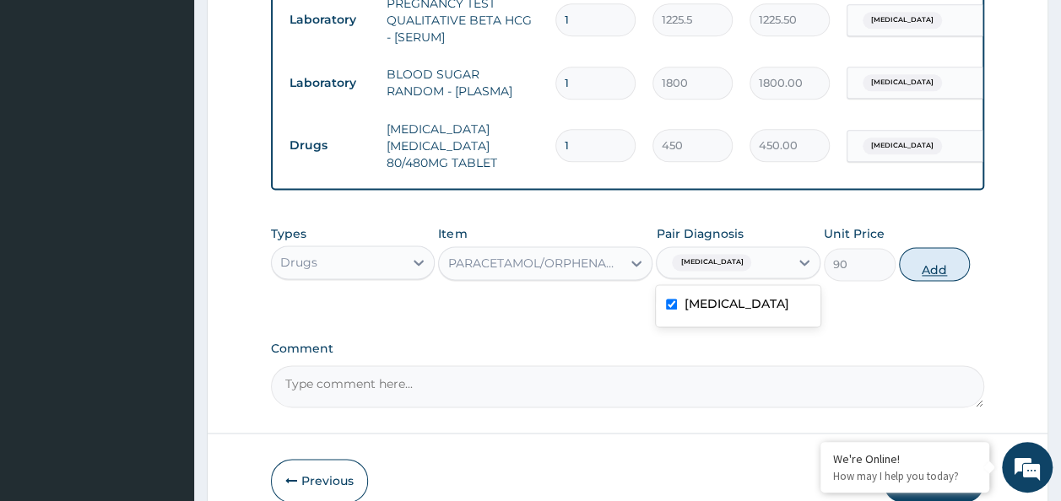
click at [938, 249] on button "Add" at bounding box center [935, 264] width 72 height 34
type input "0"
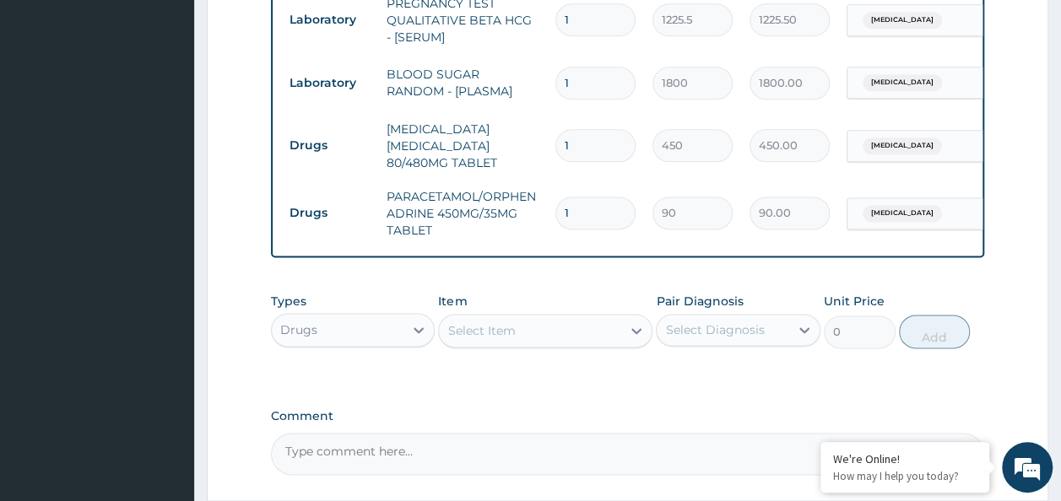
click at [573, 129] on input "1" at bounding box center [595, 145] width 80 height 33
type input "0.00"
type input "6"
type input "2700.00"
type input "6"
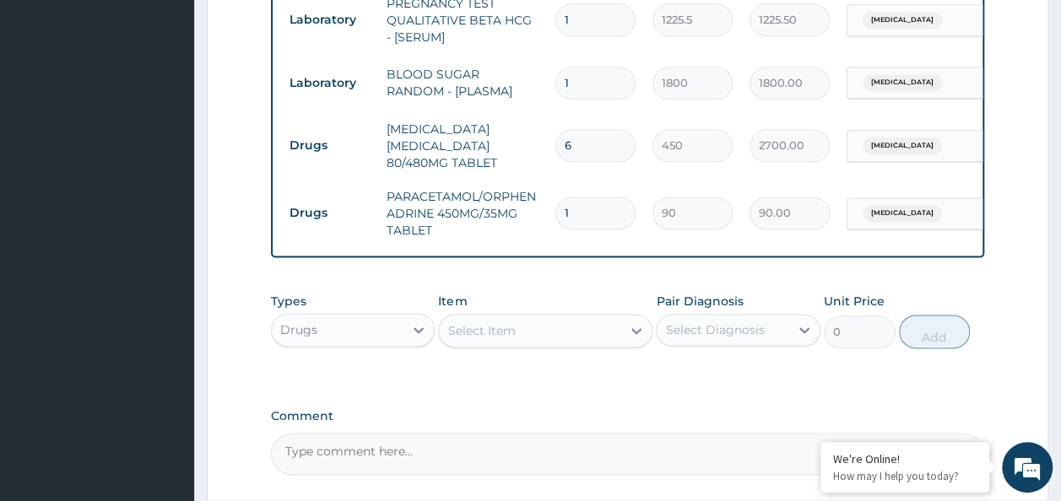
click at [577, 197] on input "1" at bounding box center [595, 213] width 80 height 33
type input "0.00"
type input "3"
type input "270.00"
type input "30"
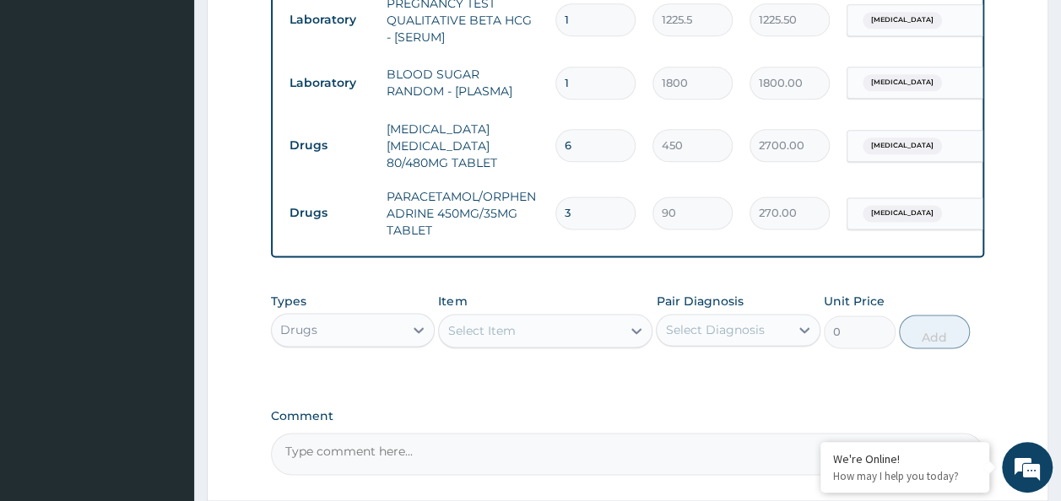
type input "2700.00"
type input "30"
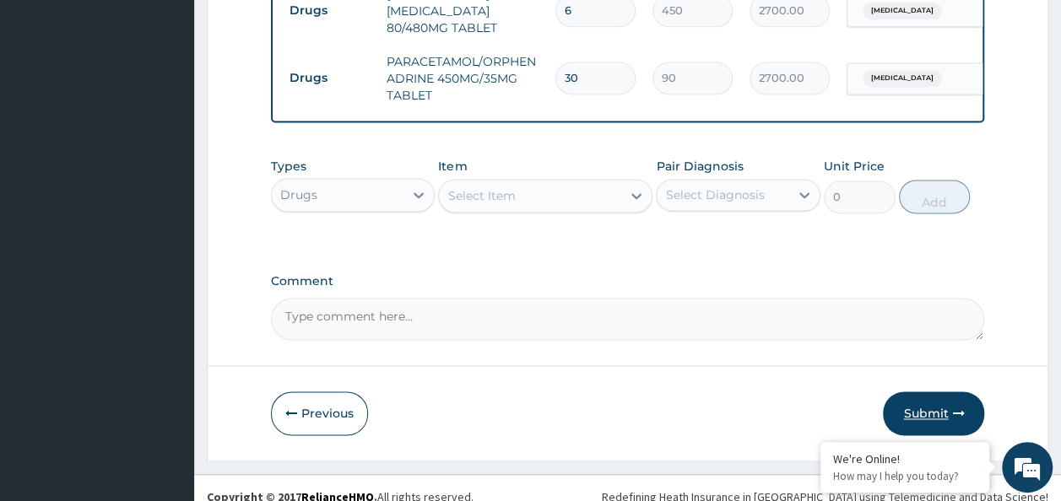
click at [947, 392] on button "Submit" at bounding box center [933, 414] width 101 height 44
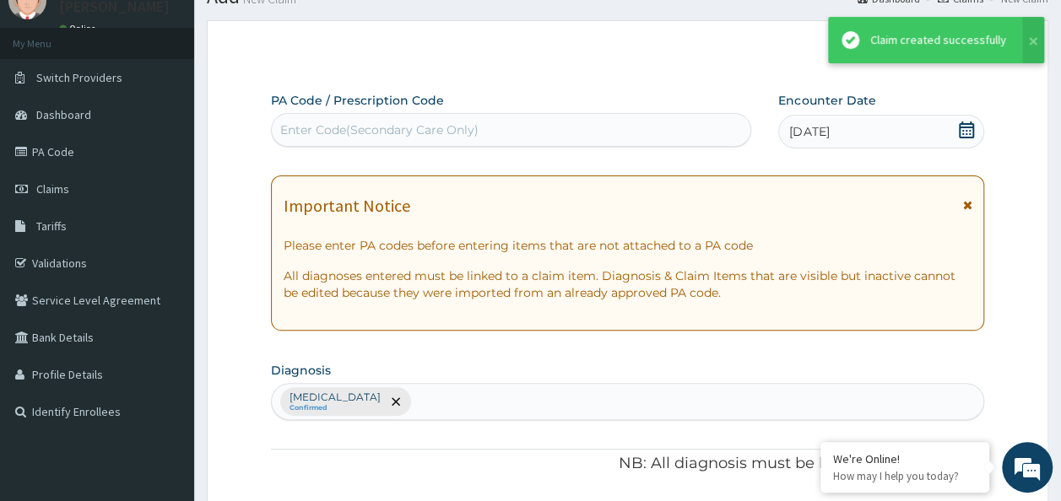
scroll to position [1142, 0]
